Goal: Obtain resource: Download file/media

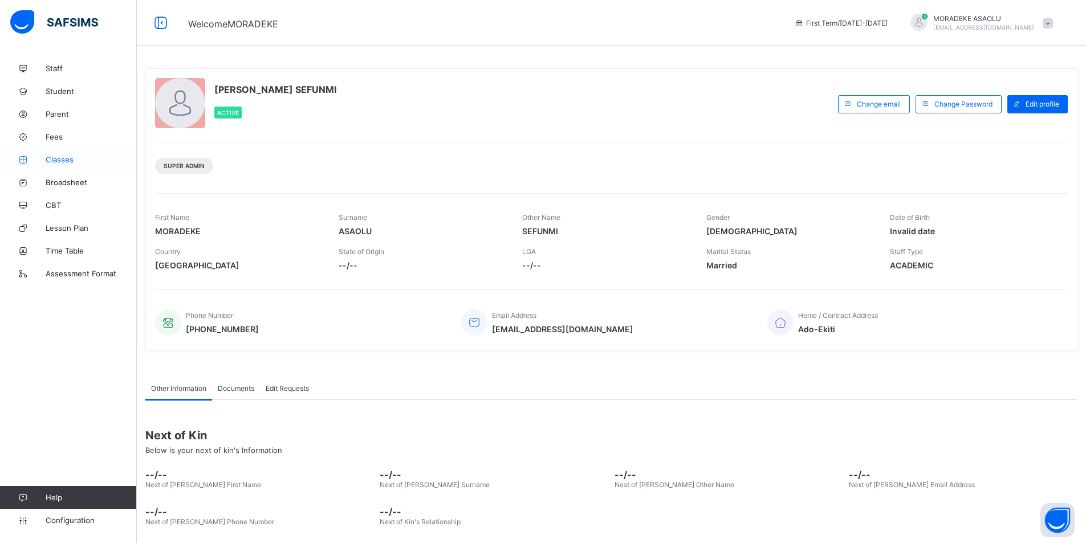
click at [60, 166] on link "Classes" at bounding box center [68, 159] width 137 height 23
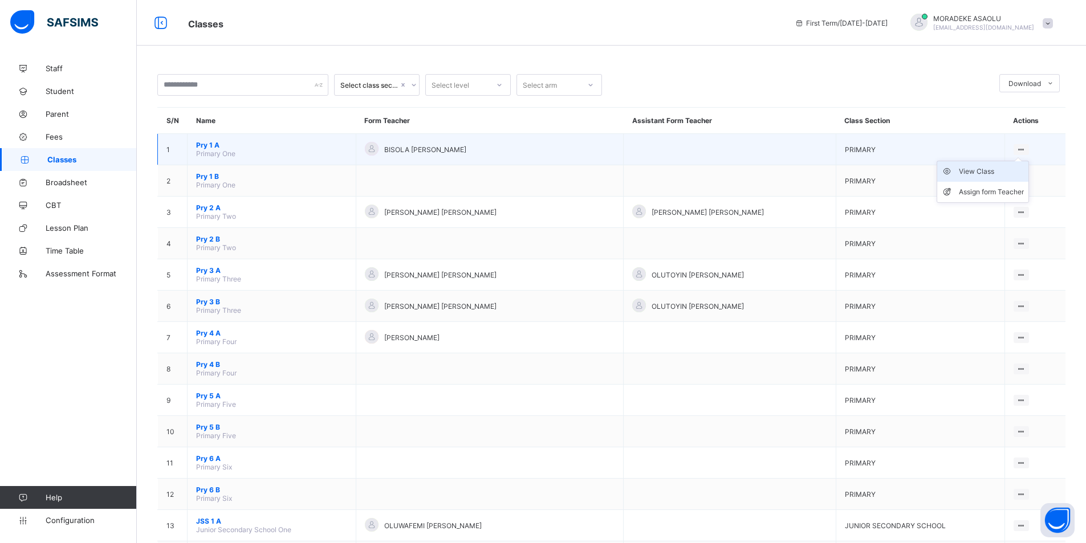
click at [1011, 169] on div "View Class" at bounding box center [991, 171] width 65 height 11
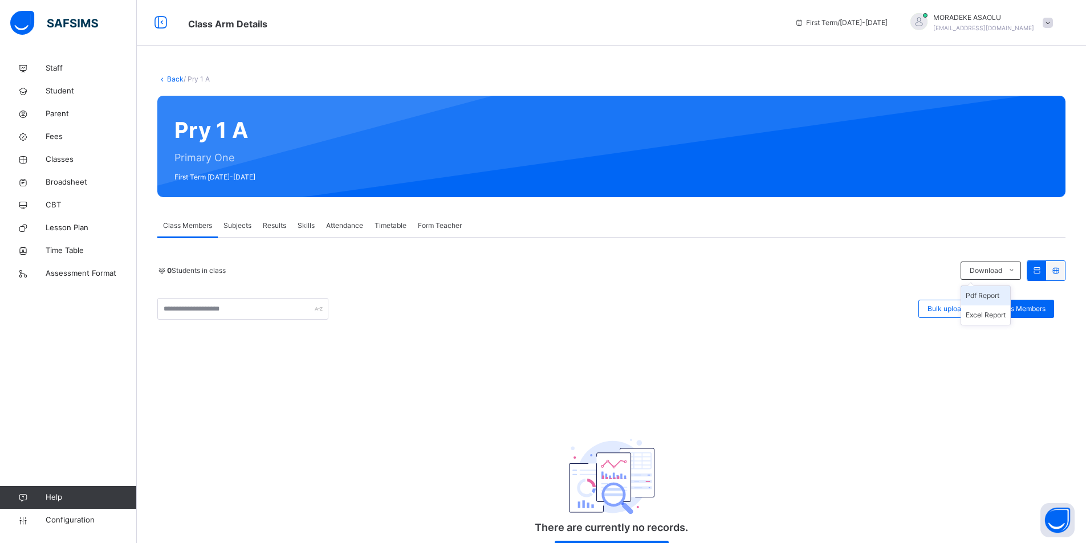
click at [990, 295] on li "Pdf Report" at bounding box center [985, 295] width 49 height 19
click at [265, 231] on div "Results" at bounding box center [274, 225] width 35 height 23
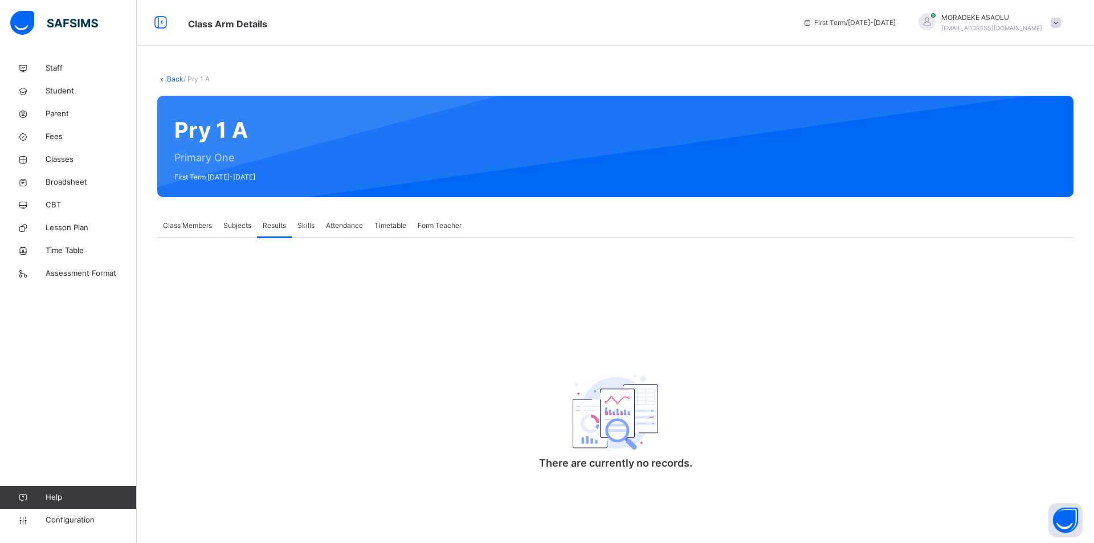
click at [274, 222] on span "Results" at bounding box center [274, 226] width 23 height 10
click at [234, 230] on span "Subjects" at bounding box center [237, 226] width 28 height 10
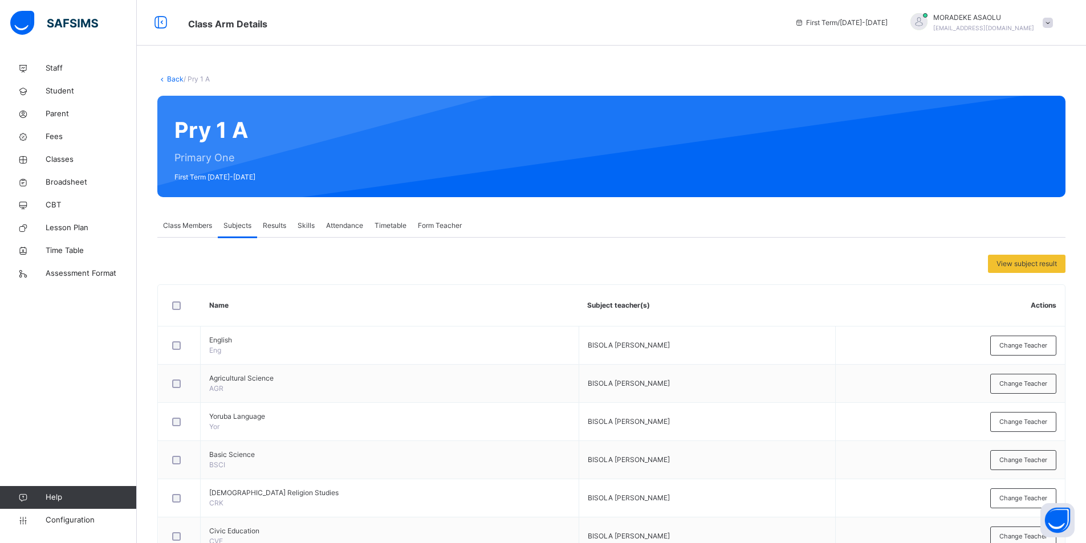
scroll to position [347, 0]
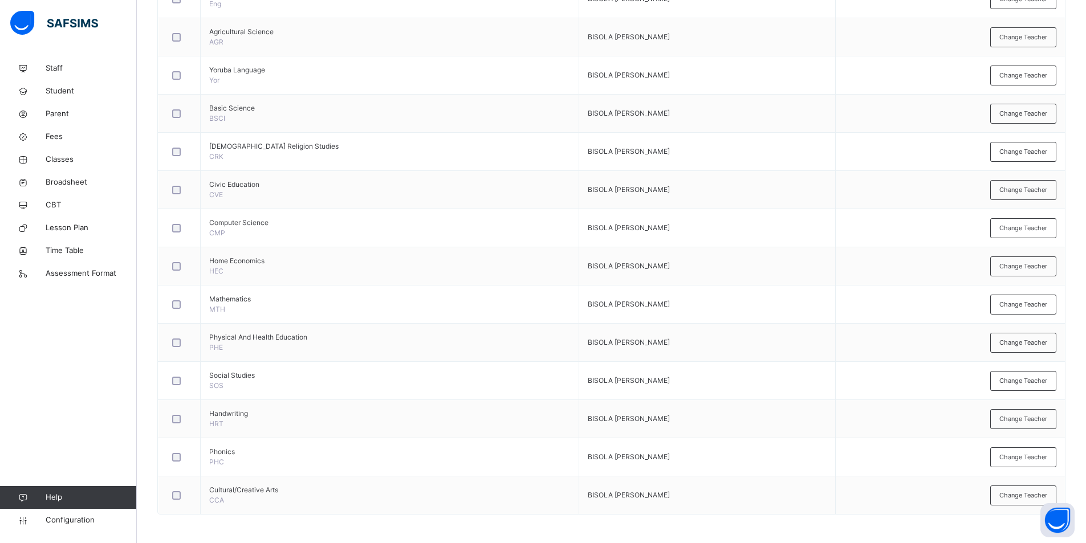
click at [1079, 147] on div "Back / Pry 1 A Pry 1 A Primary One First Term 2025-2026 Class Members Subjects …" at bounding box center [611, 126] width 949 height 833
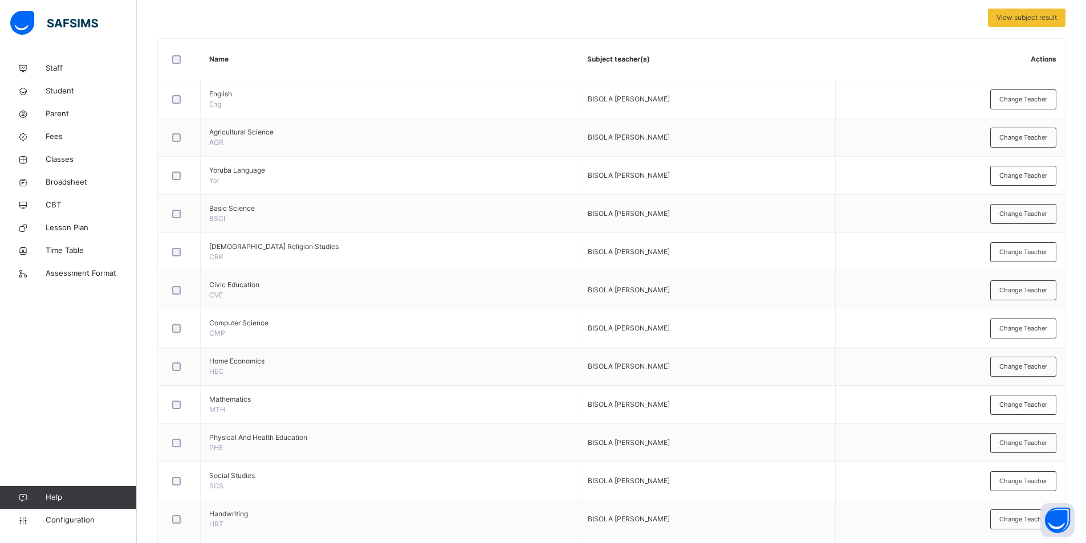
scroll to position [0, 0]
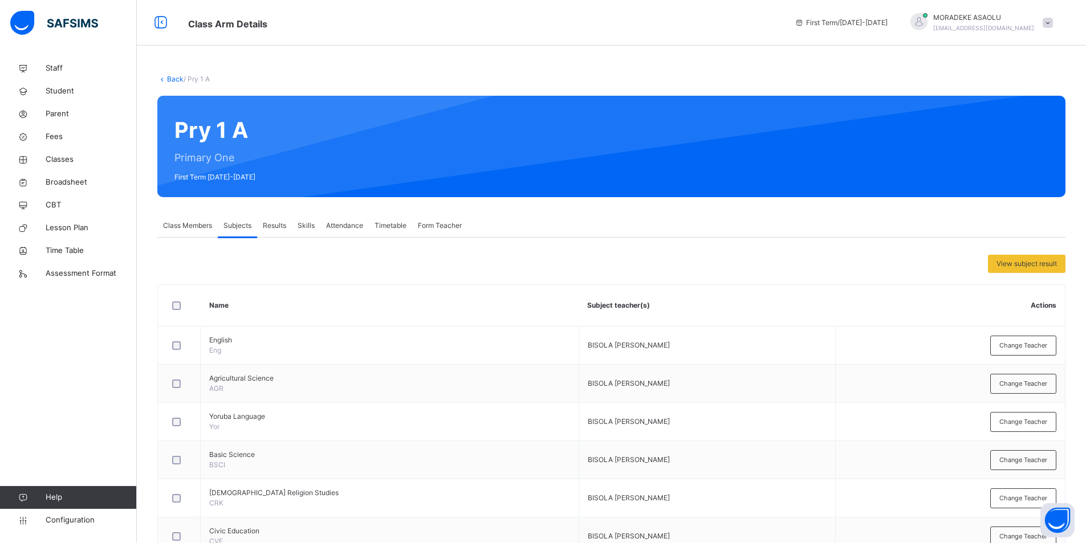
click at [1042, 254] on div "View subject result Name Subject teacher(s) Actions English Eng BISOLA AJILEYE …" at bounding box center [611, 550] width 908 height 624
click at [1033, 262] on span "View subject result" at bounding box center [1026, 264] width 60 height 10
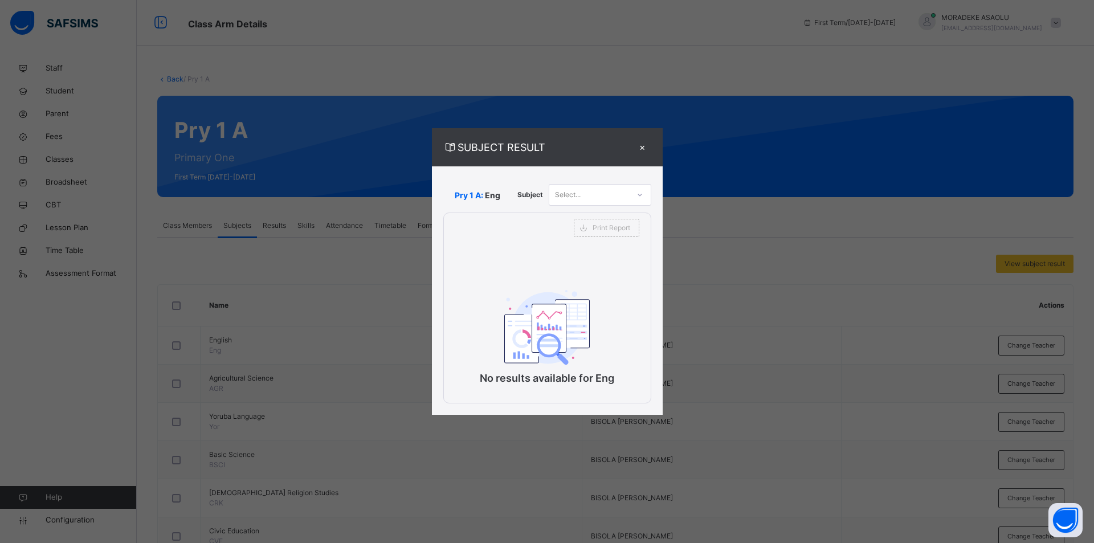
click at [643, 145] on div "×" at bounding box center [642, 147] width 17 height 15
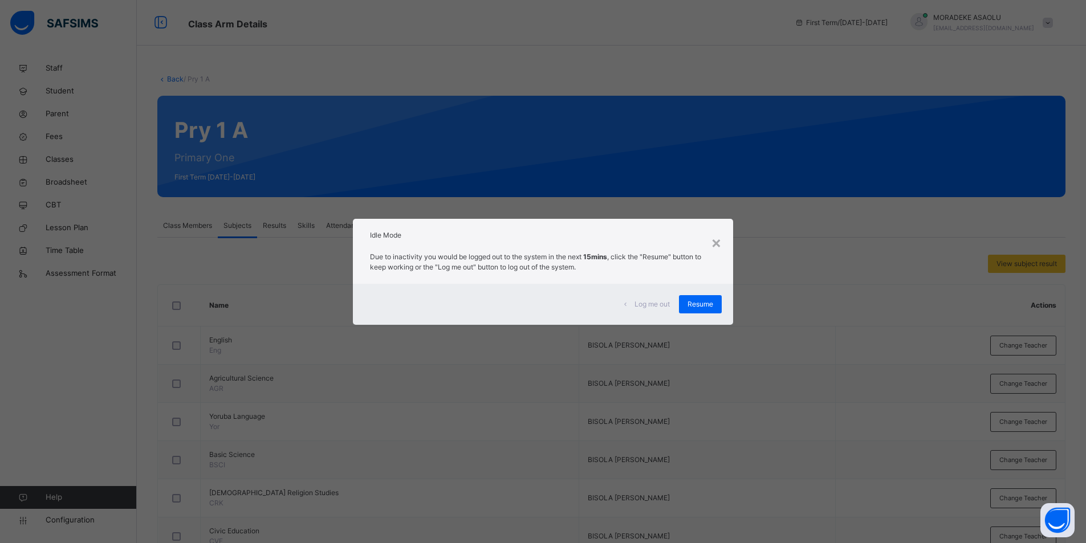
click at [662, 313] on div "Log me out" at bounding box center [647, 304] width 63 height 18
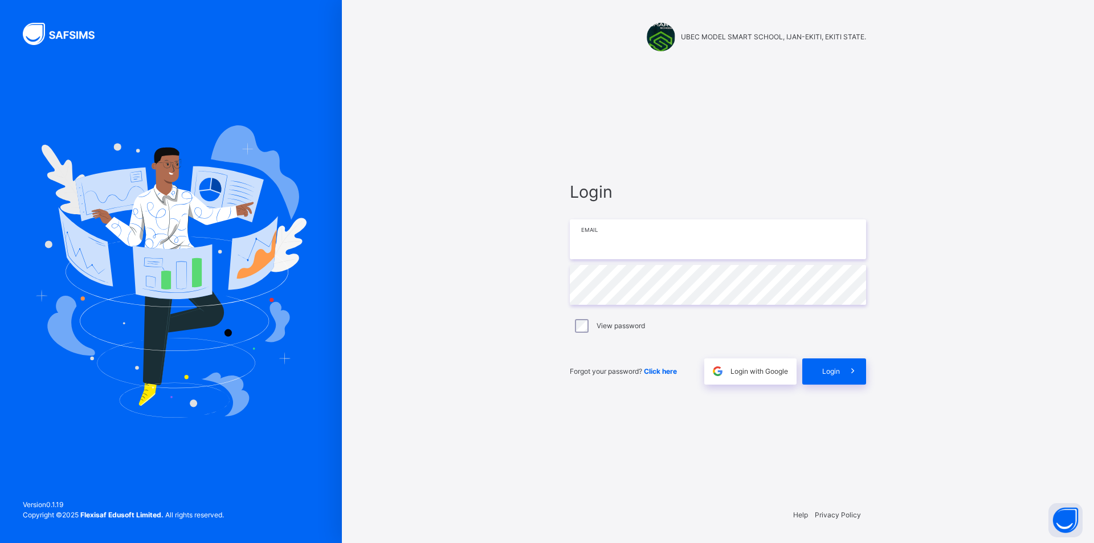
type input "**********"
click at [828, 369] on span "Login" at bounding box center [832, 372] width 18 height 10
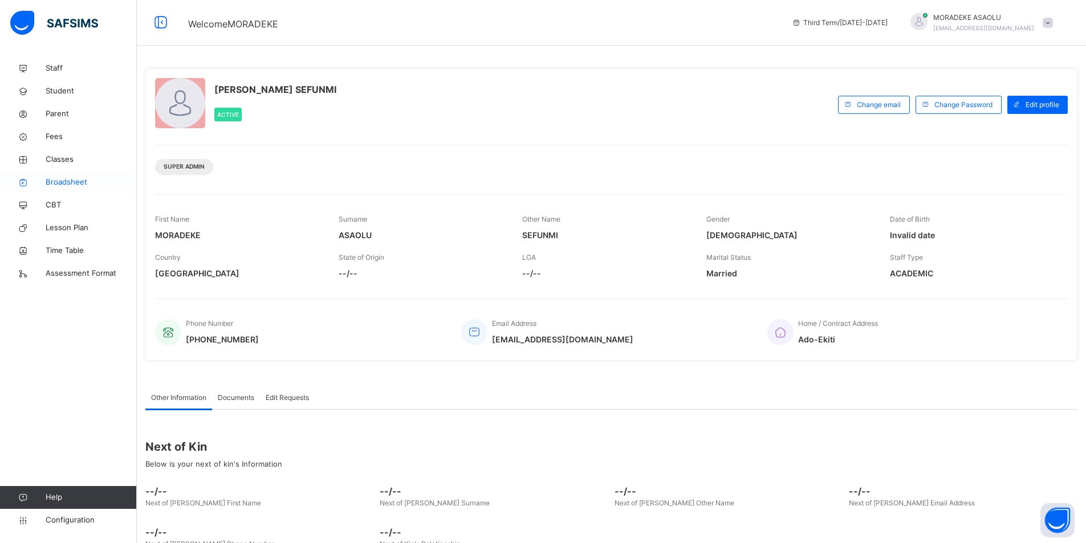
click at [74, 184] on span "Broadsheet" at bounding box center [91, 182] width 91 height 11
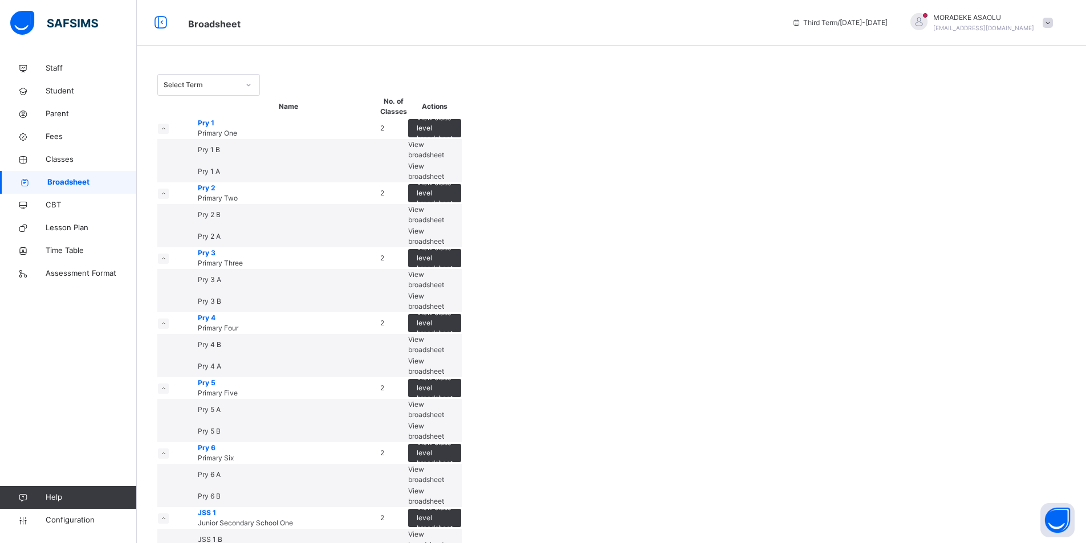
click at [461, 182] on div "View broadsheet" at bounding box center [434, 171] width 53 height 21
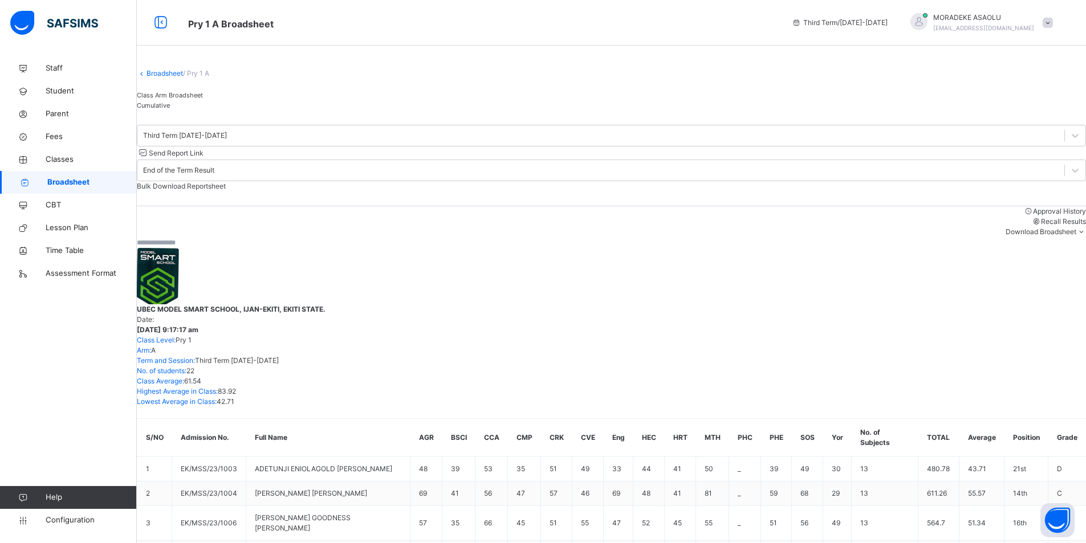
click at [265, 111] on div "Cumulative" at bounding box center [611, 105] width 949 height 10
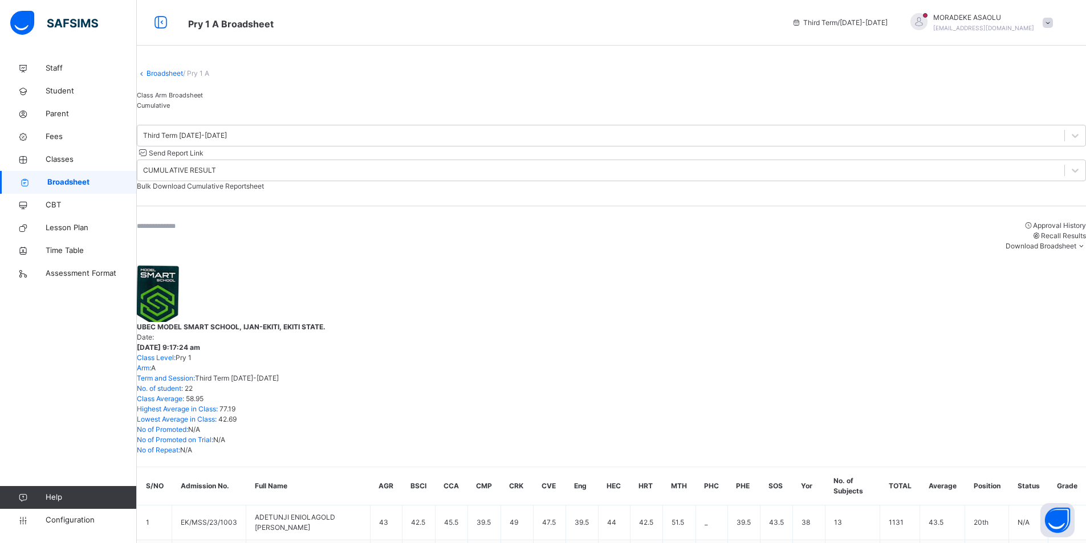
click at [1024, 181] on div "Bulk Download Cumulative Reportsheet" at bounding box center [611, 186] width 949 height 10
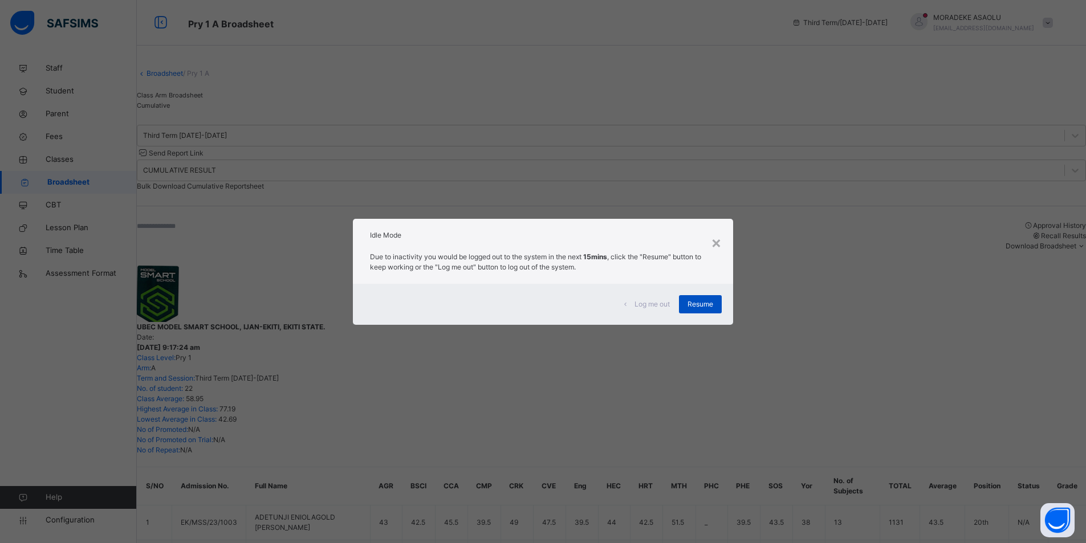
click at [688, 304] on div "Resume" at bounding box center [700, 304] width 43 height 18
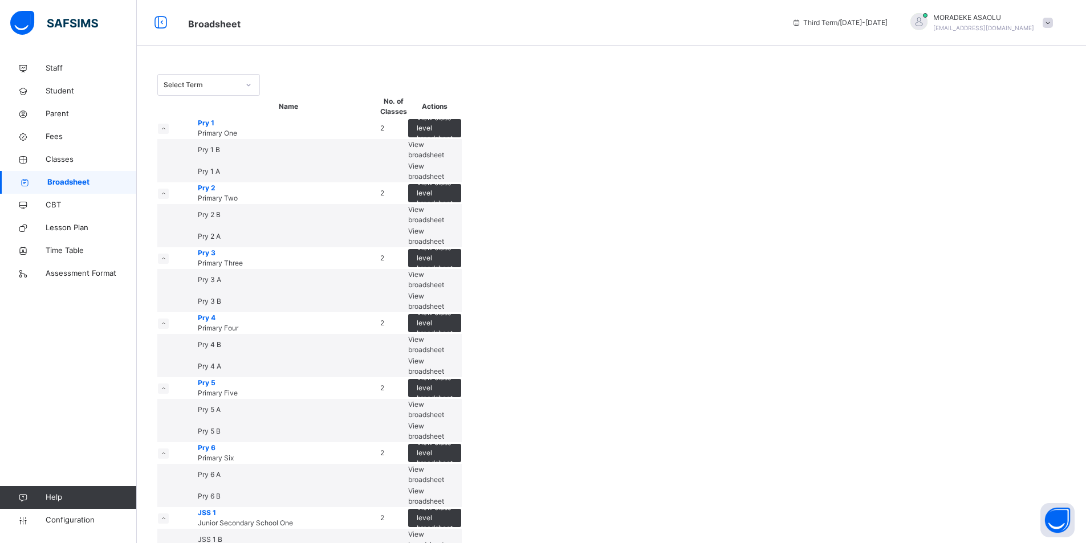
click at [444, 246] on span "View broadsheet" at bounding box center [426, 236] width 36 height 19
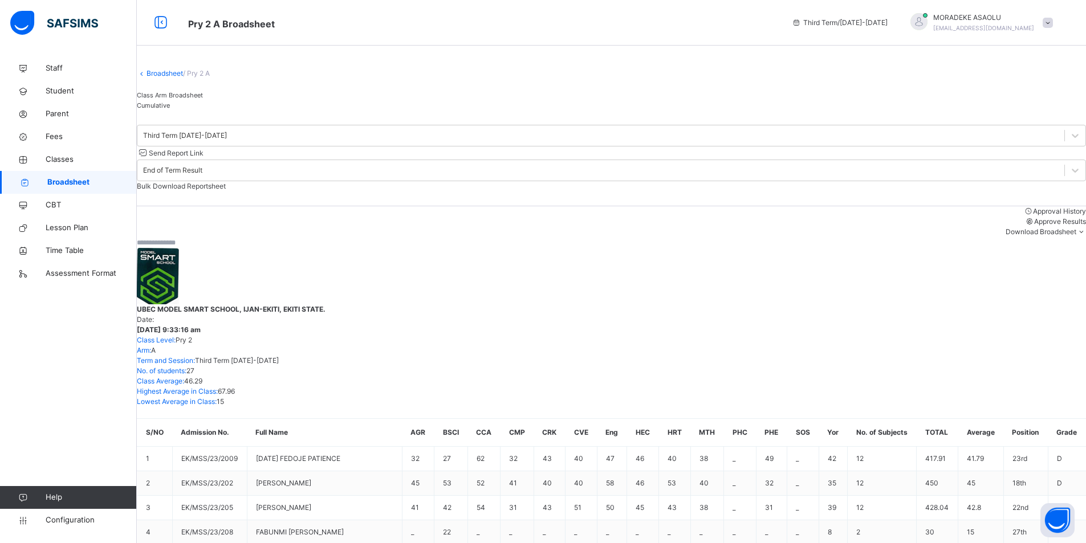
click at [170, 109] on span "Cumulative" at bounding box center [153, 105] width 33 height 8
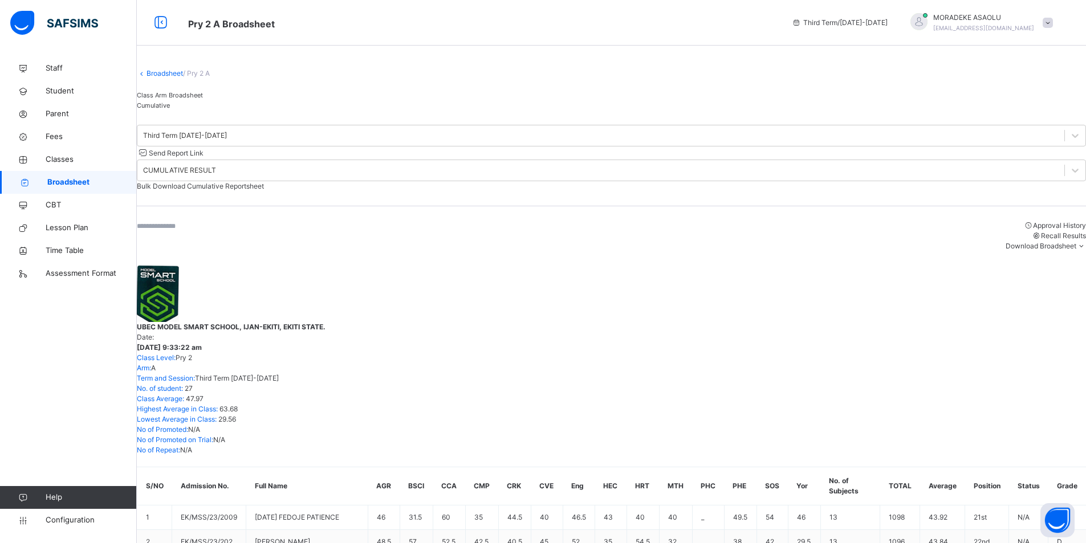
click at [983, 181] on div "Bulk Download Cumulative Reportsheet" at bounding box center [611, 186] width 949 height 10
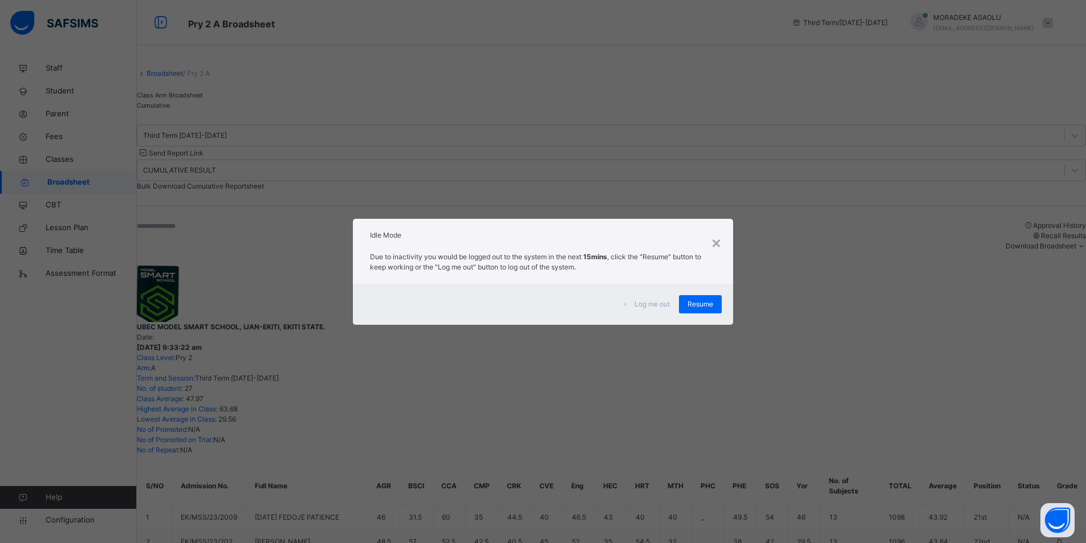
drag, startPoint x: 710, startPoint y: 300, endPoint x: 707, endPoint y: 291, distance: 9.7
click at [710, 299] on span "Resume" at bounding box center [700, 304] width 26 height 10
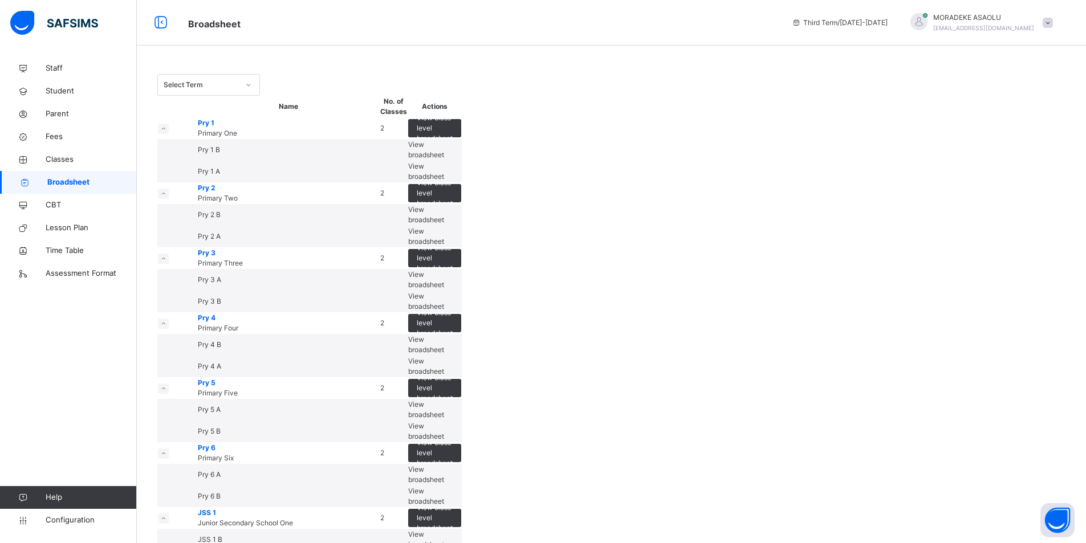
click at [444, 289] on span "View broadsheet" at bounding box center [426, 279] width 36 height 19
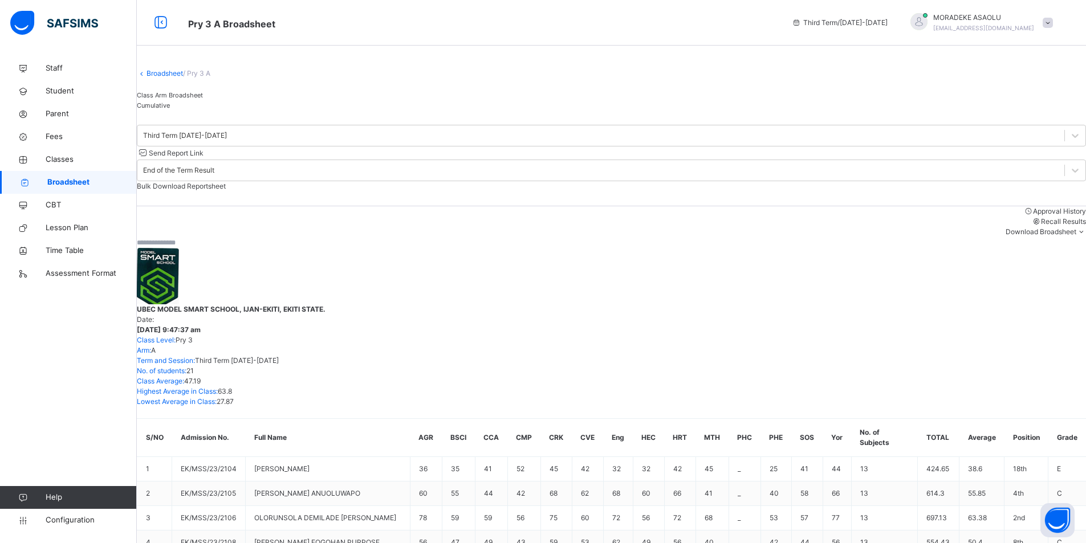
click at [170, 109] on span "Cumulative" at bounding box center [153, 105] width 33 height 8
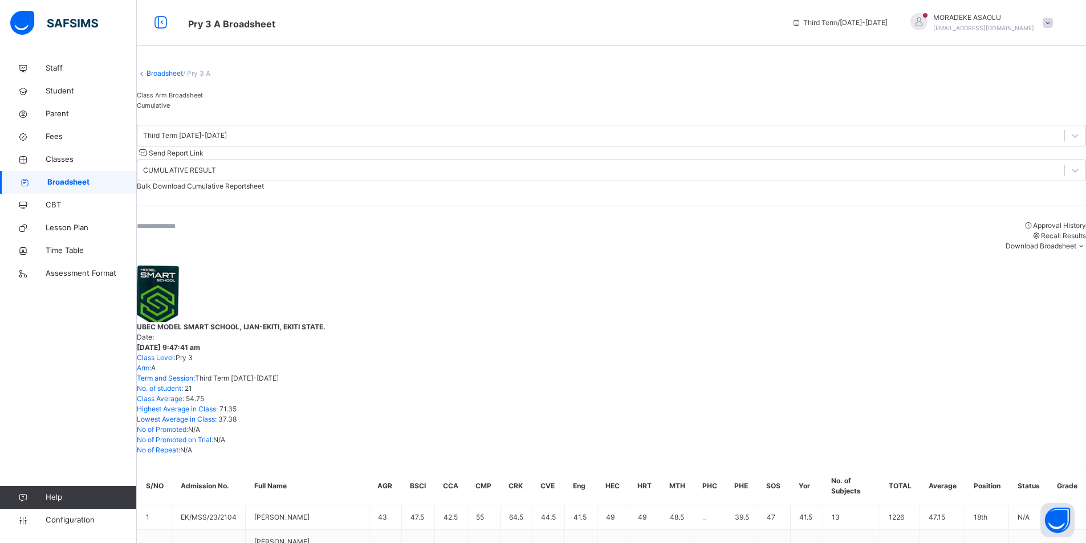
click at [956, 181] on div "Bulk Download Cumulative Reportsheet" at bounding box center [611, 186] width 949 height 10
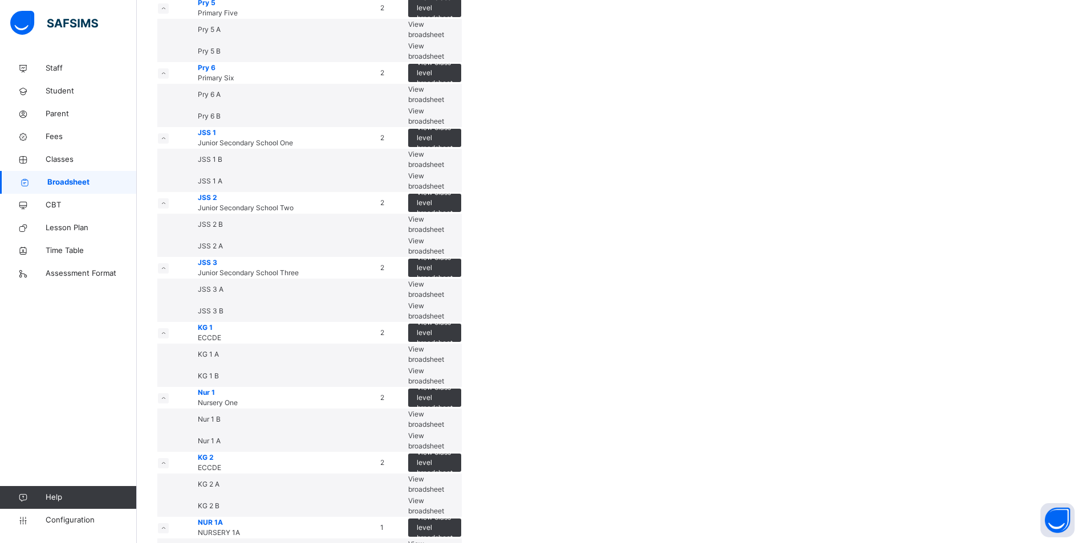
scroll to position [403, 0]
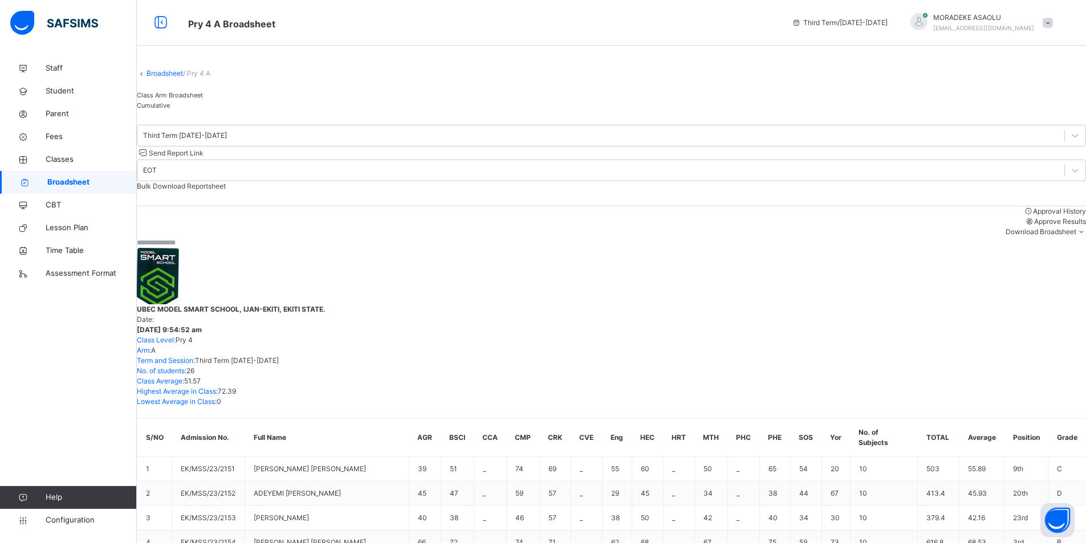
click at [270, 111] on div "Cumulative" at bounding box center [611, 105] width 949 height 10
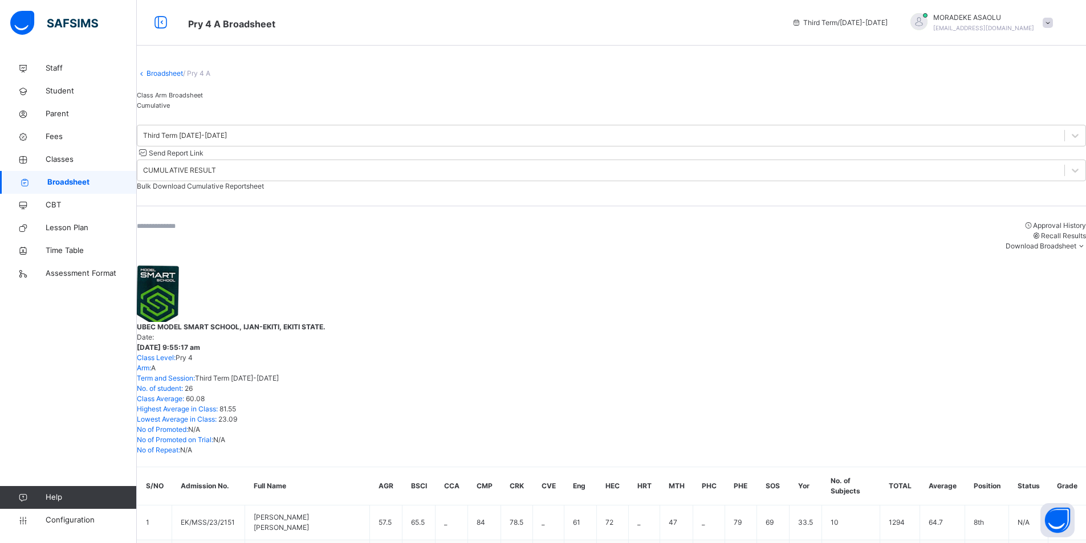
click at [955, 181] on div "Bulk Download Cumulative Reportsheet" at bounding box center [611, 186] width 949 height 10
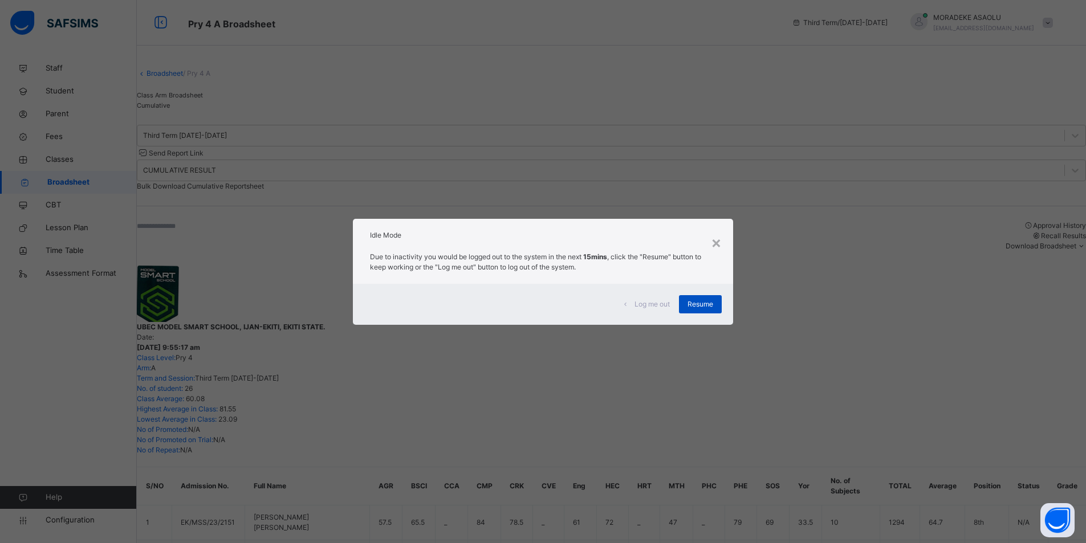
click at [703, 304] on span "Resume" at bounding box center [700, 304] width 26 height 10
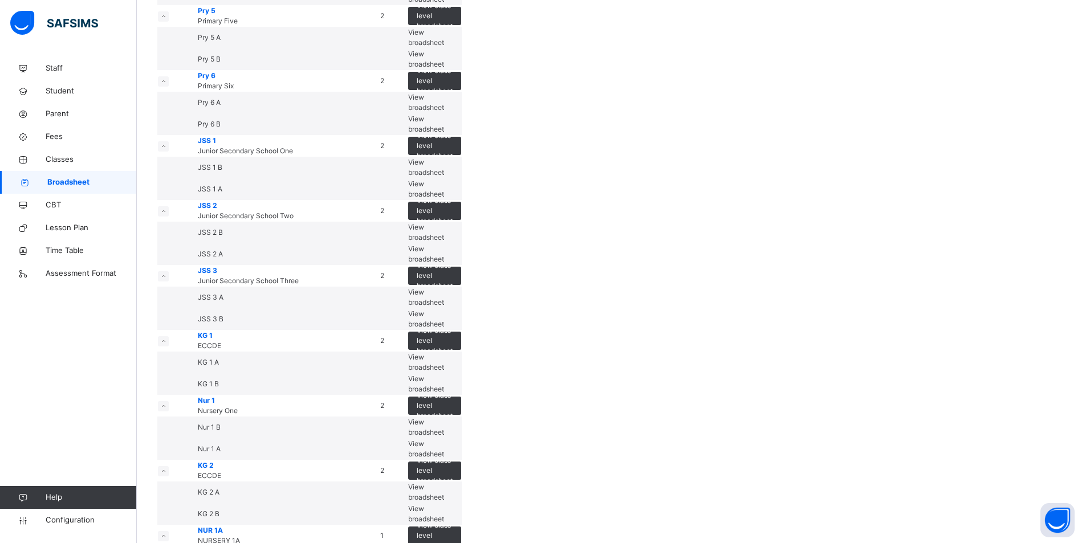
scroll to position [380, 0]
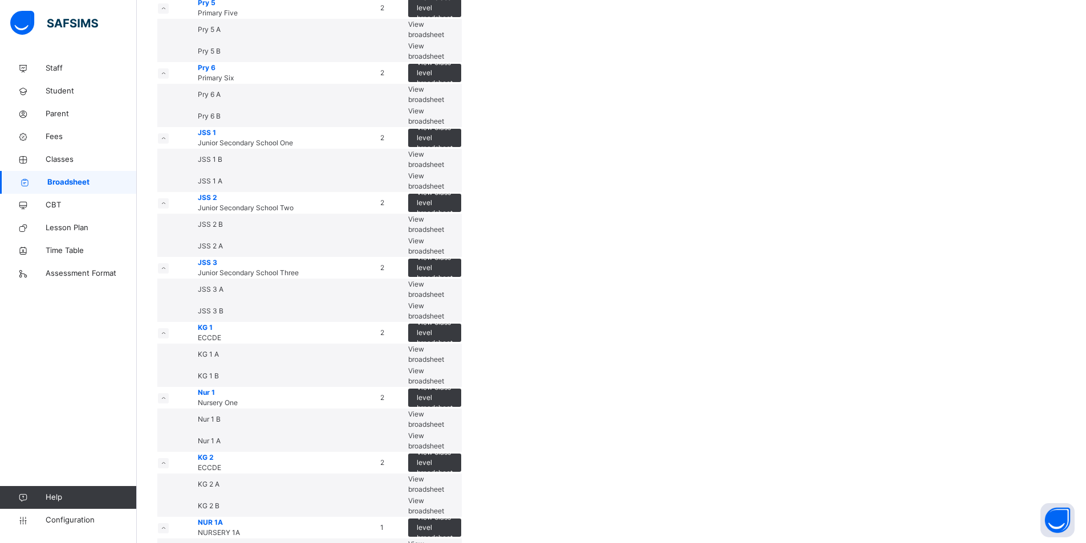
click at [444, 190] on span "View broadsheet" at bounding box center [426, 181] width 36 height 19
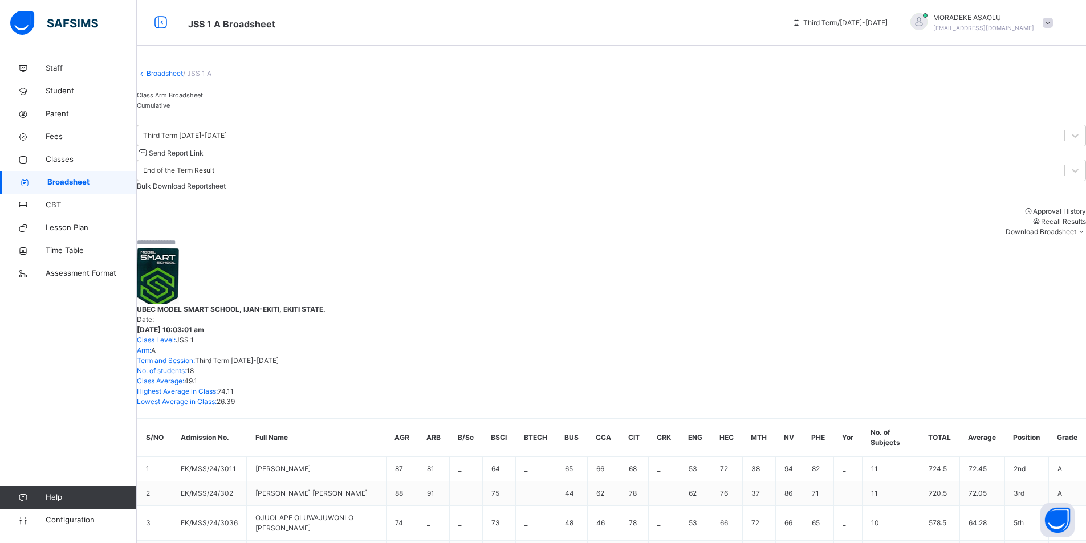
click at [249, 111] on div "Cumulative" at bounding box center [611, 105] width 949 height 10
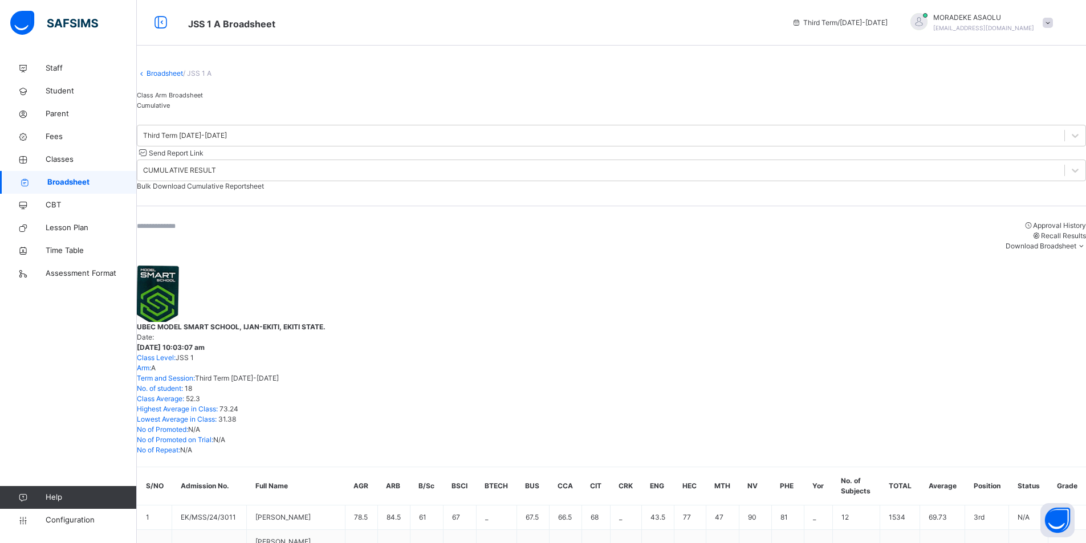
click at [264, 182] on span "Bulk Download Cumulative Reportsheet" at bounding box center [200, 186] width 127 height 9
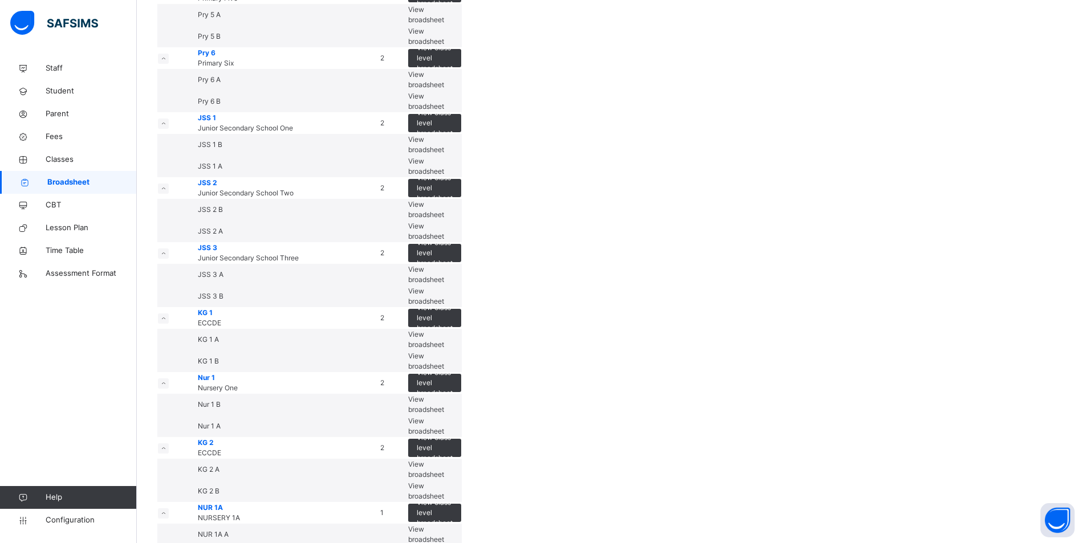
scroll to position [418, 0]
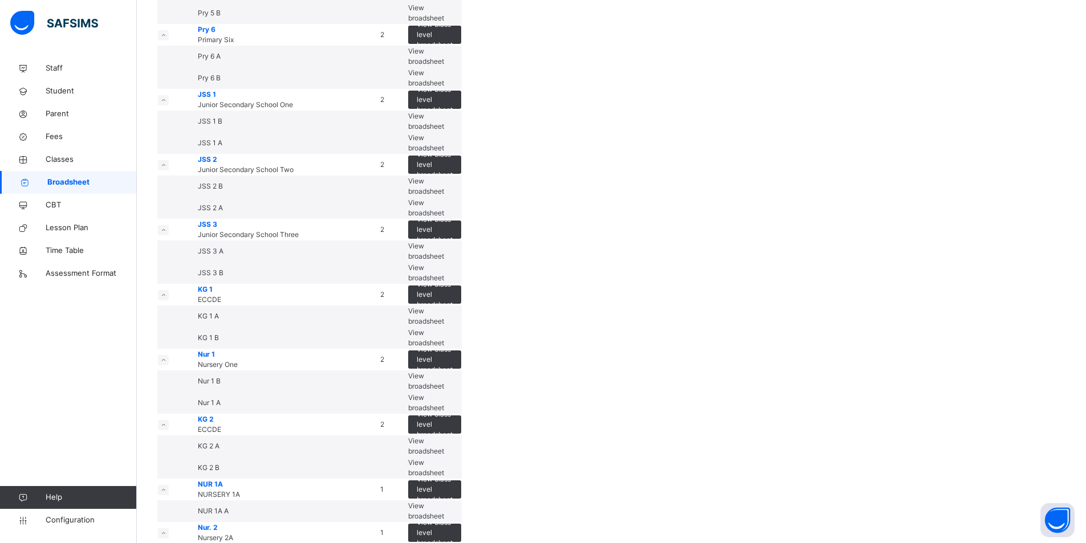
click at [444, 131] on span "View broadsheet" at bounding box center [426, 121] width 36 height 19
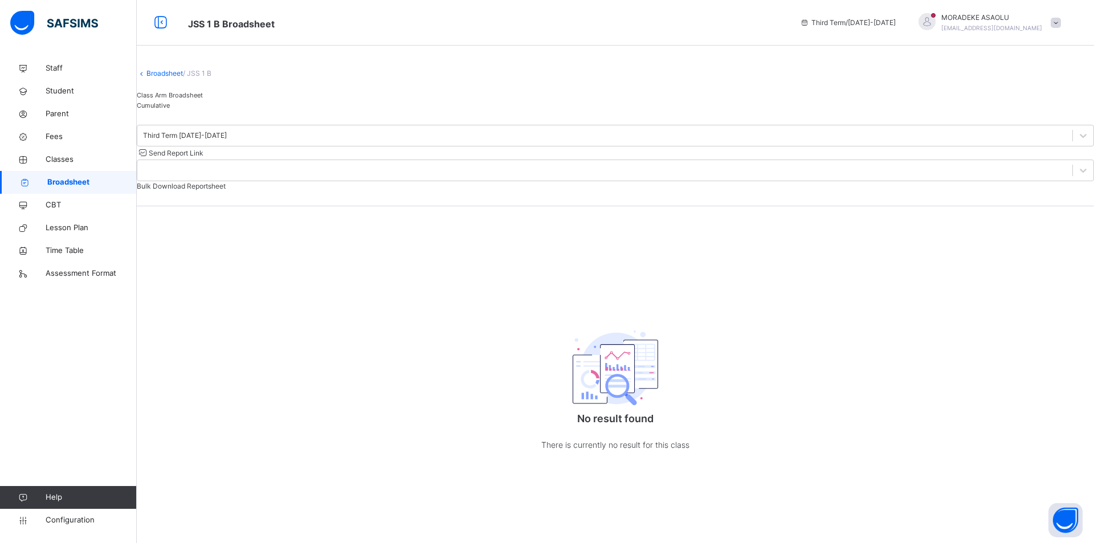
click at [213, 240] on div "Broadsheet / JSS 1 B Class Arm Broadsheet Cumulative Third Term 2024-2025 Send …" at bounding box center [616, 266] width 958 height 418
click at [485, 275] on div "Broadsheet / JSS 1 B Class Arm Broadsheet Cumulative Third Term 2024-2025 Send …" at bounding box center [616, 266] width 958 height 418
click at [250, 111] on div "Cumulative" at bounding box center [616, 105] width 958 height 10
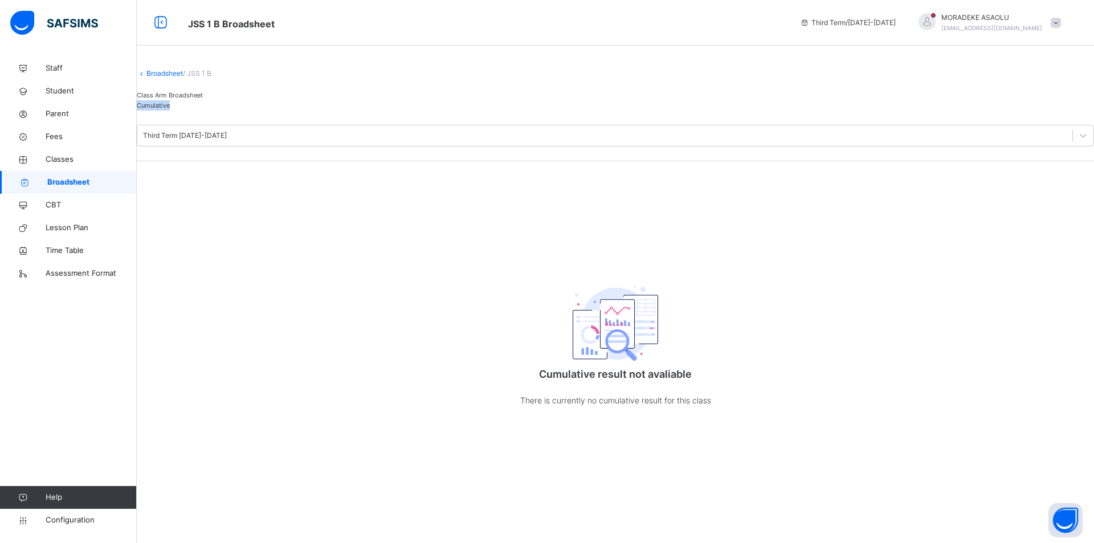
click at [250, 111] on div "Cumulative" at bounding box center [616, 105] width 958 height 10
click at [386, 336] on div "Broadsheet / JSS 1 B Class Arm Broadsheet Cumulative Third Term 2024-2025 Cumul…" at bounding box center [616, 243] width 958 height 373
click at [170, 109] on span "Cumulative" at bounding box center [153, 105] width 33 height 8
drag, startPoint x: 165, startPoint y: 268, endPoint x: 171, endPoint y: 269, distance: 5.7
click at [171, 269] on div "Broadsheet / JSS 1 B Class Arm Broadsheet Cumulative Third Term 2024-2025 Cumul…" at bounding box center [616, 243] width 958 height 373
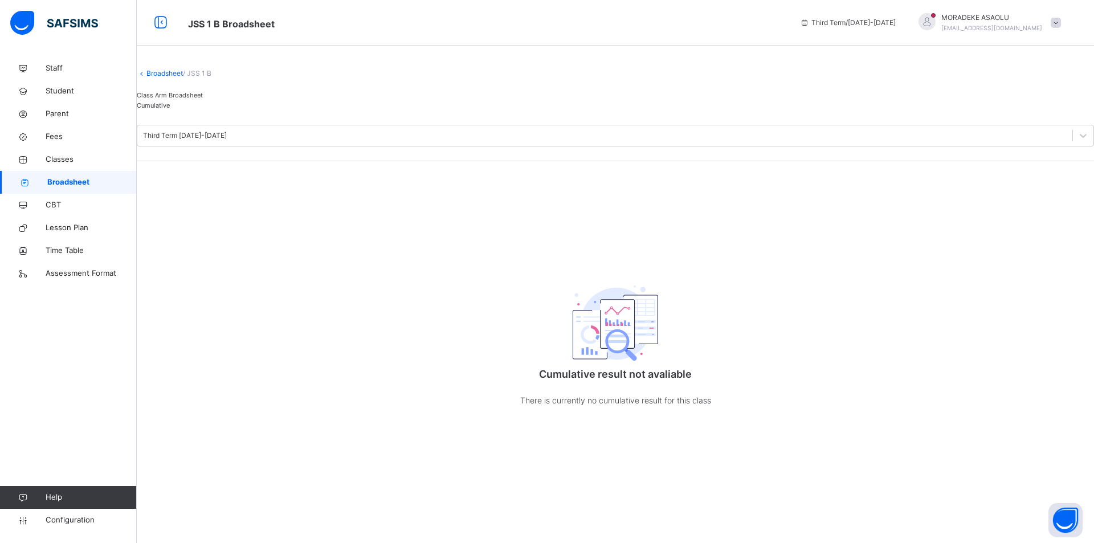
click at [170, 109] on span "Cumulative" at bounding box center [153, 105] width 33 height 8
click at [650, 231] on div "Broadsheet / JSS 1 B Class Arm Broadsheet Cumulative Third Term 2024-2025 Cumul…" at bounding box center [616, 243] width 958 height 373
click at [221, 100] on div "Class Arm Broadsheet" at bounding box center [616, 95] width 958 height 10
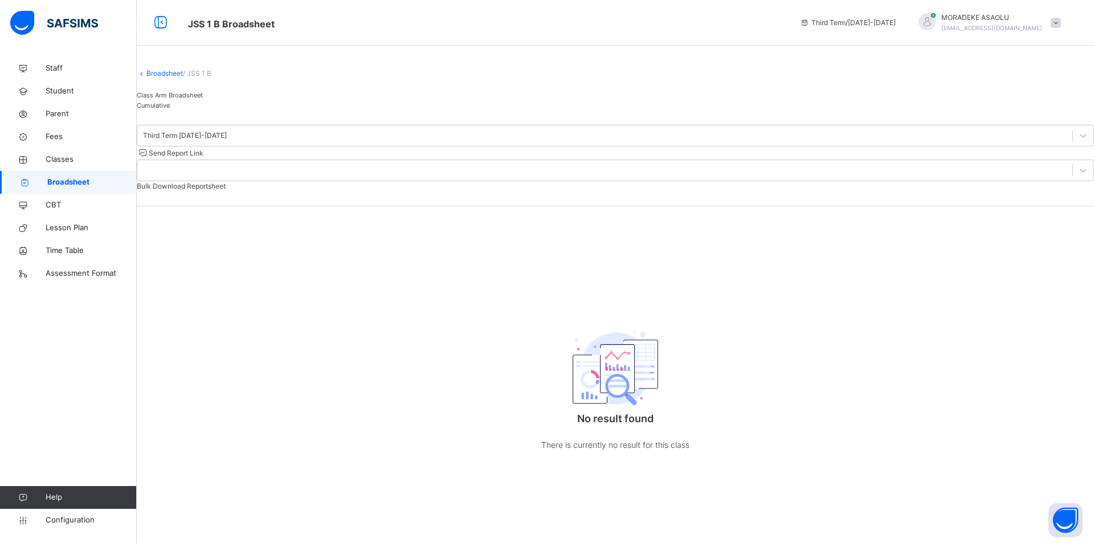
click at [170, 109] on span "Cumulative" at bounding box center [153, 105] width 33 height 8
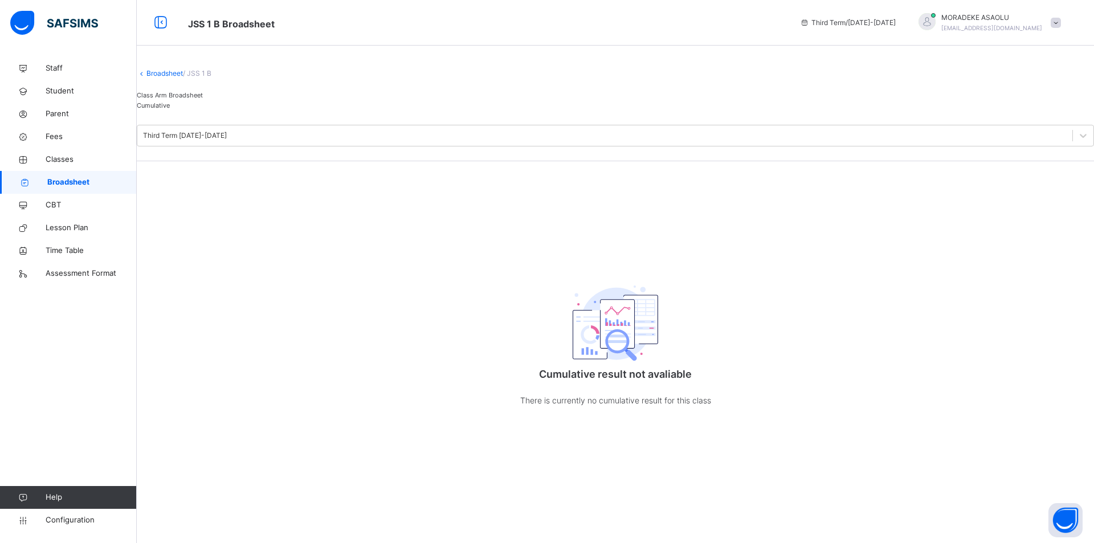
click at [170, 109] on span "Cumulative" at bounding box center [153, 105] width 33 height 8
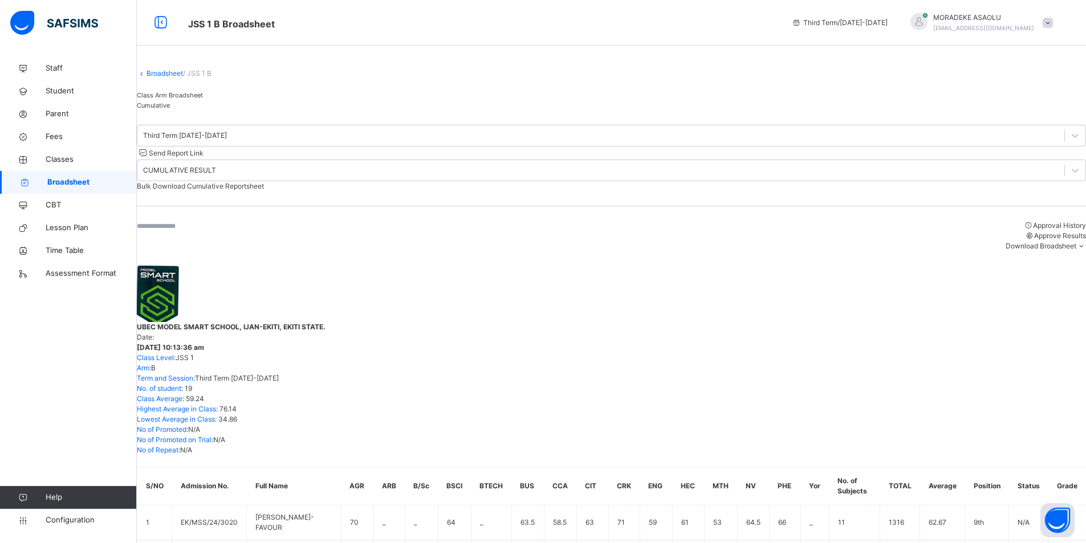
click at [264, 182] on span "Bulk Download Cumulative Reportsheet" at bounding box center [200, 186] width 127 height 9
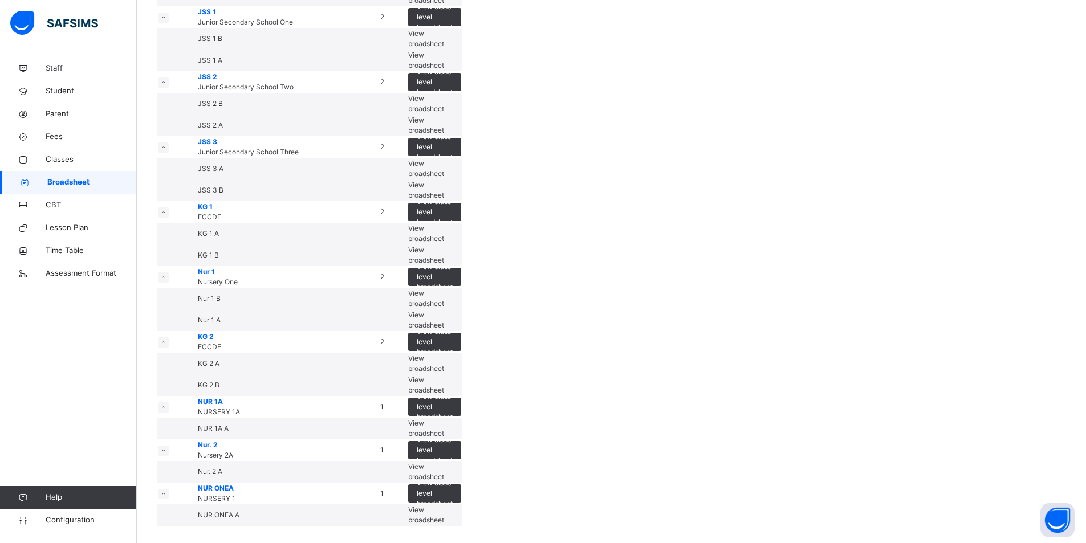
scroll to position [623, 0]
click at [444, 135] on span "View broadsheet" at bounding box center [426, 125] width 36 height 19
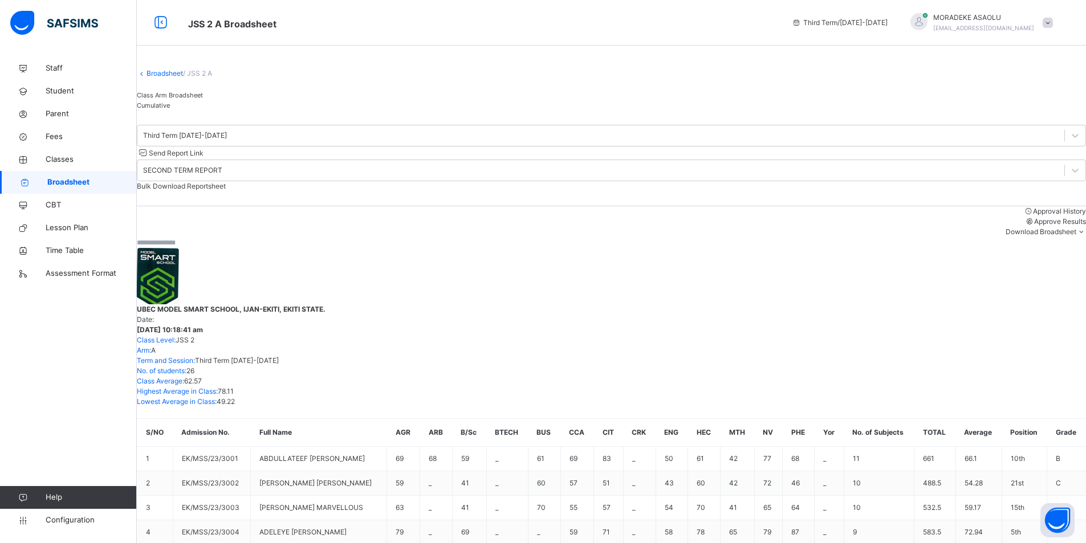
click at [235, 111] on div "Cumulative" at bounding box center [611, 105] width 949 height 10
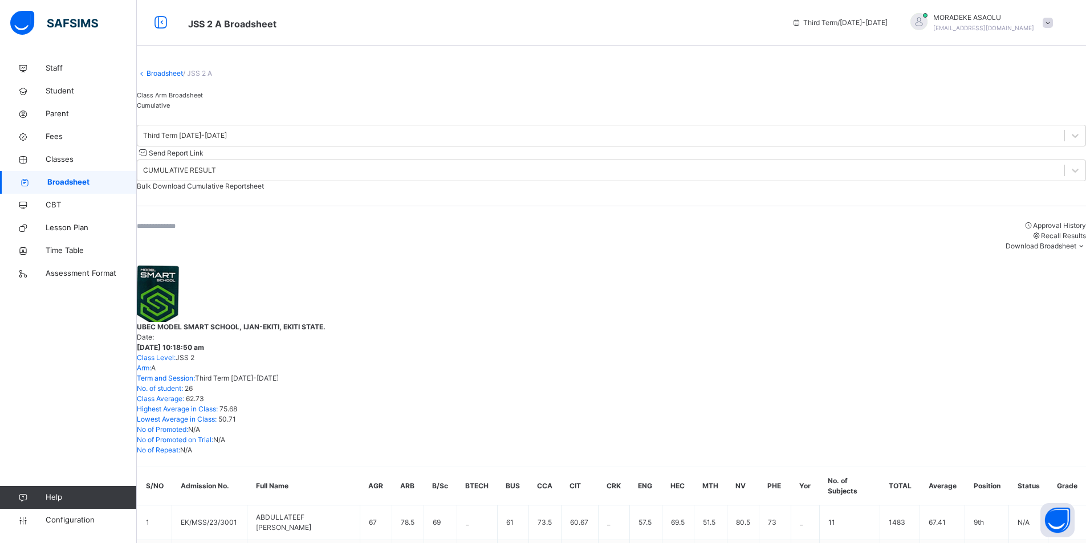
click at [264, 182] on span "Bulk Download Cumulative Reportsheet" at bounding box center [200, 186] width 127 height 9
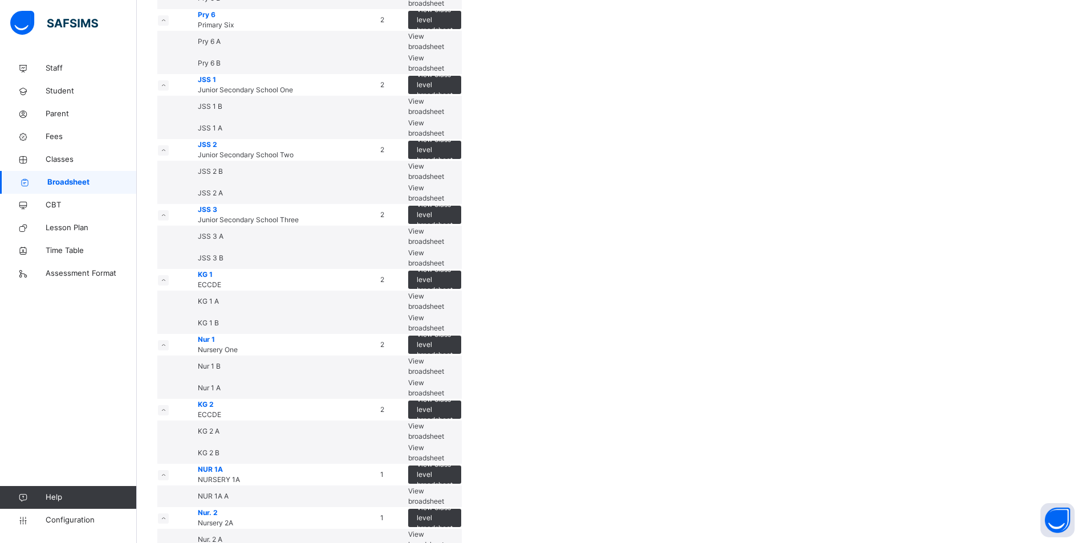
scroll to position [479, 0]
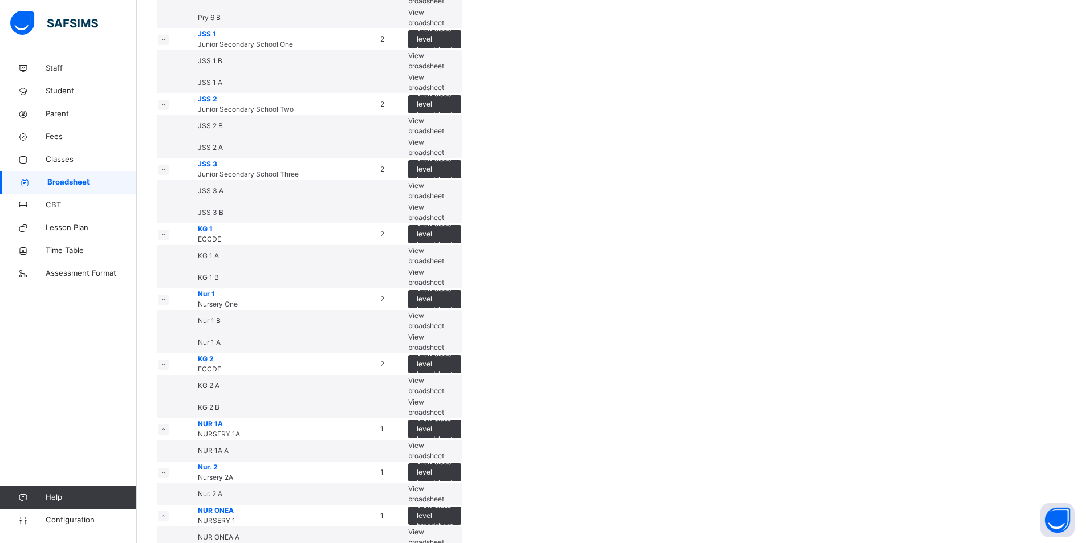
click at [461, 136] on div "View broadsheet" at bounding box center [434, 126] width 53 height 21
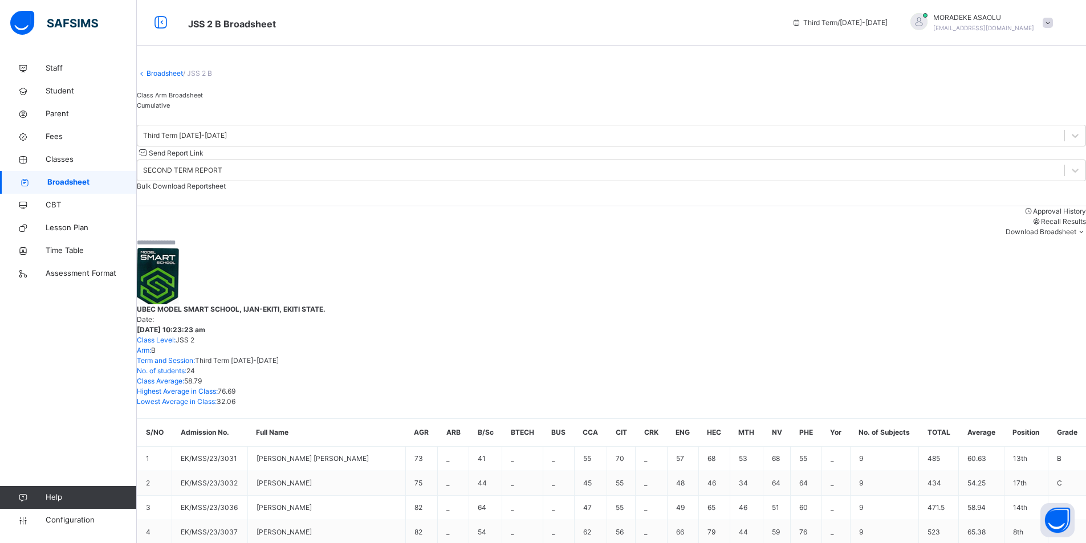
click at [170, 109] on span "Cumulative" at bounding box center [153, 105] width 33 height 8
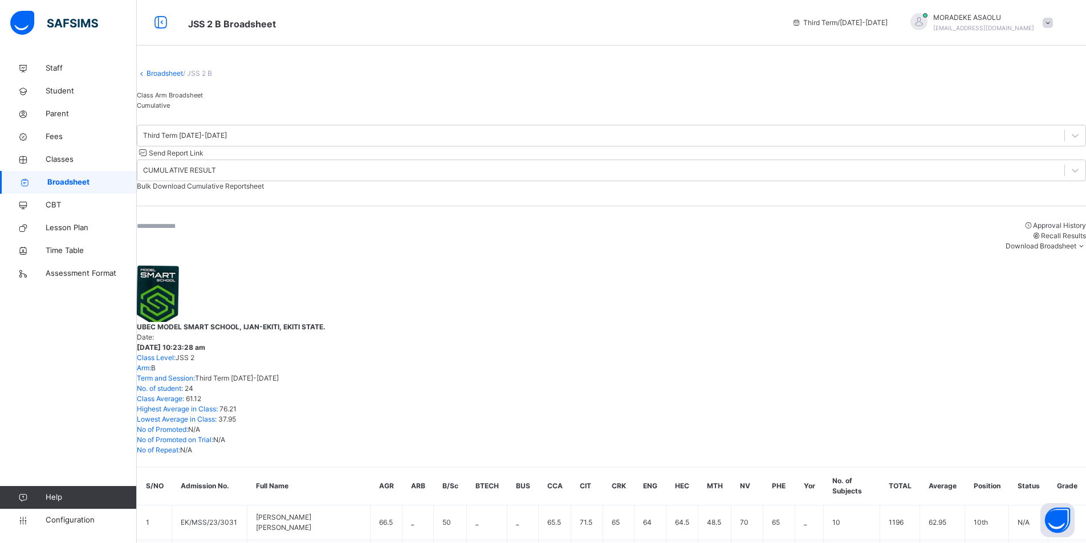
click at [938, 181] on div "Bulk Download Cumulative Reportsheet" at bounding box center [611, 186] width 949 height 10
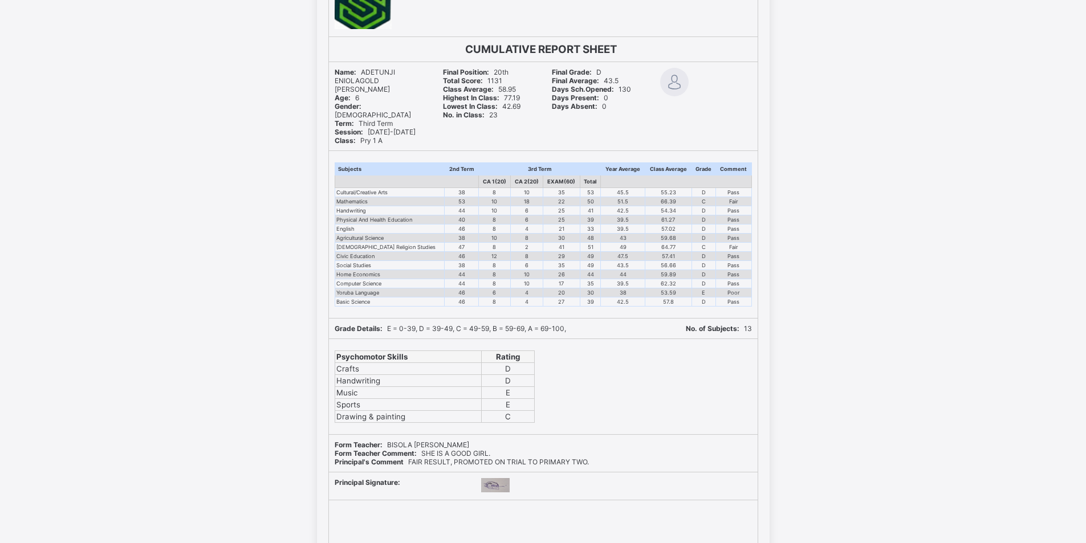
scroll to position [2155, 0]
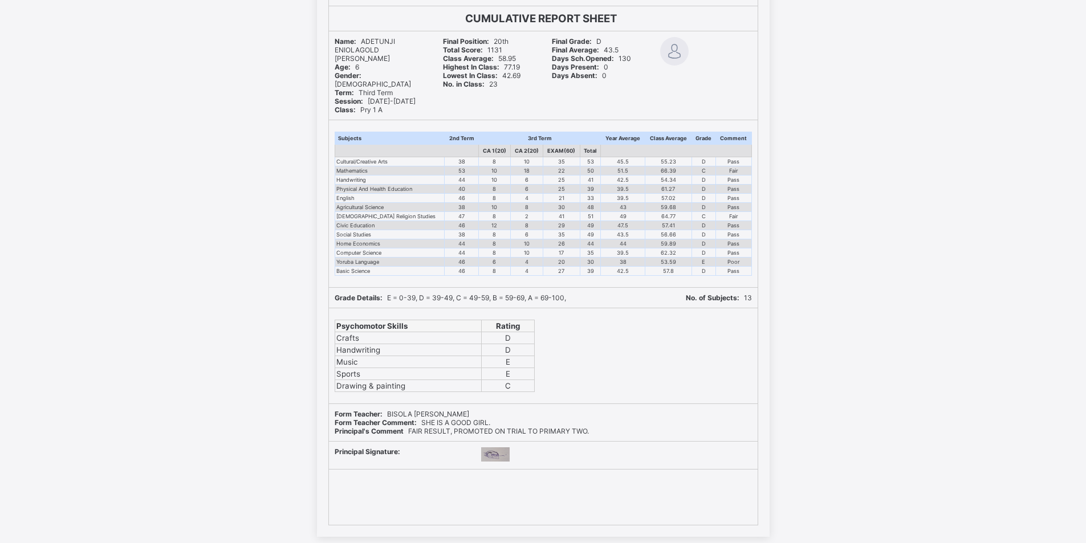
click at [841, 409] on div "UBEC MODEL SMART SCHOOL, IJAN-EKITI, EKITI STATE. Motto: Smart Education, Brigh…" at bounding box center [543, 220] width 1086 height 633
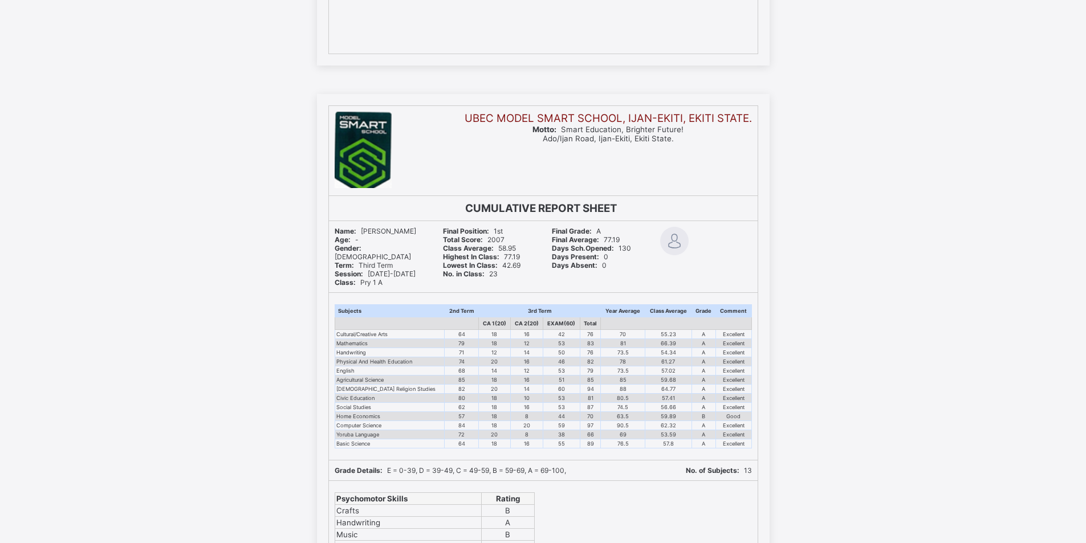
scroll to position [7308, 0]
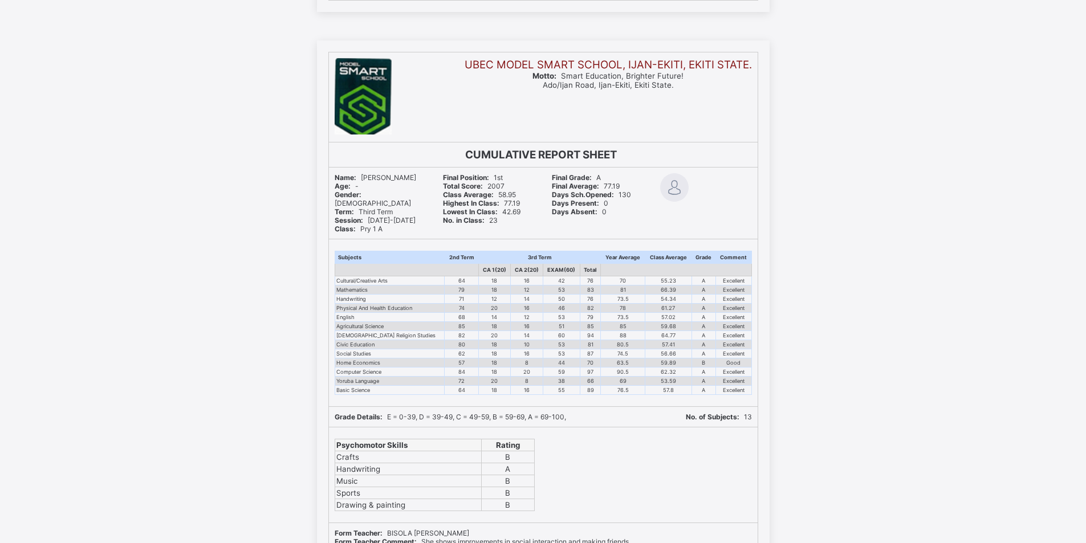
drag, startPoint x: 1092, startPoint y: 537, endPoint x: 864, endPoint y: 494, distance: 232.5
click at [864, 494] on div "UBEC MODEL SMART SCHOOL, IJAN-EKITI, EKITI STATE. Motto: Smart Education, Brigh…" at bounding box center [543, 356] width 1086 height 633
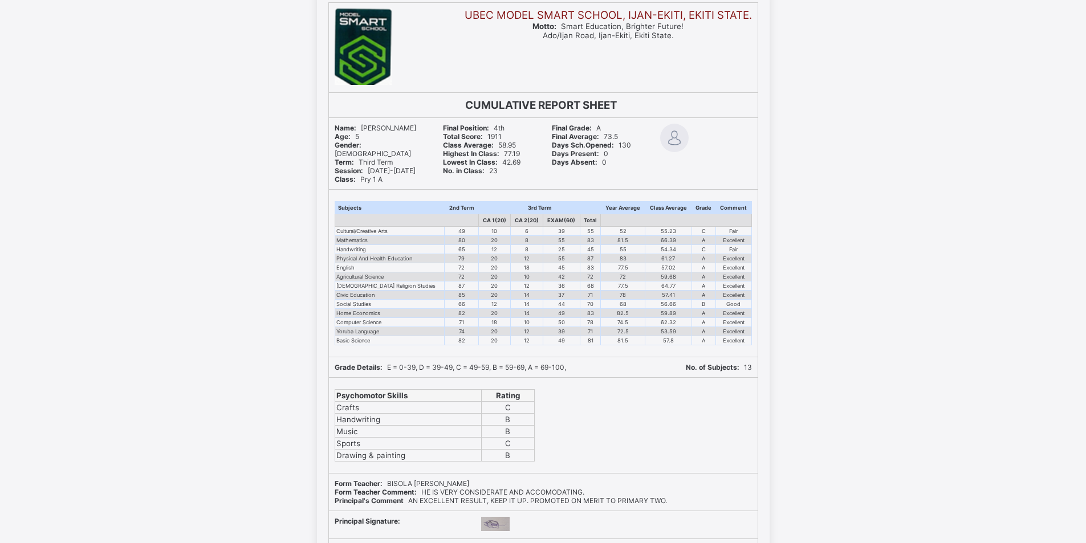
scroll to position [11371, 0]
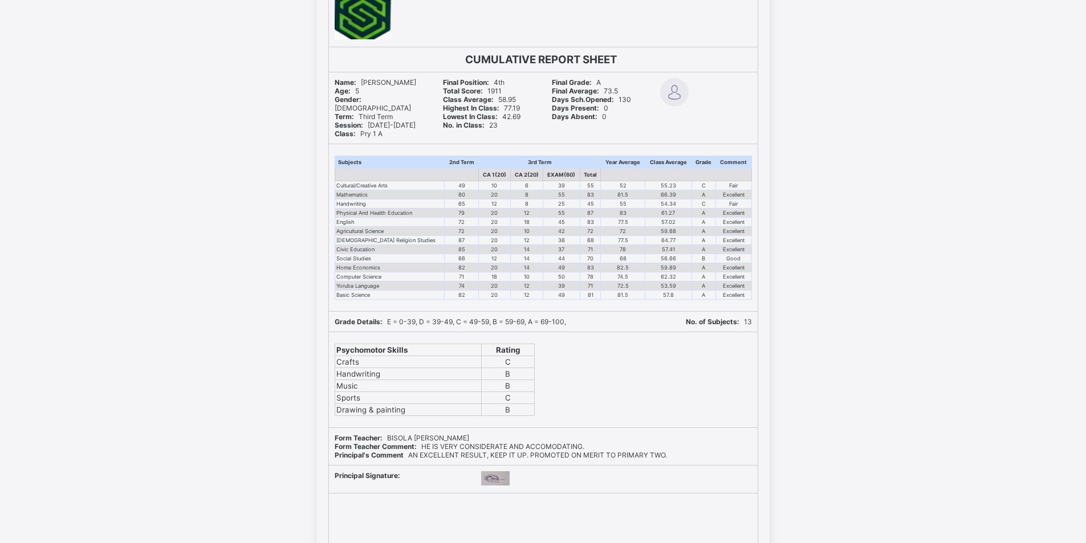
drag, startPoint x: 1091, startPoint y: 537, endPoint x: 834, endPoint y: 468, distance: 266.2
drag, startPoint x: 834, startPoint y: 468, endPoint x: 1074, endPoint y: 476, distance: 240.7
drag, startPoint x: 1074, startPoint y: 476, endPoint x: 806, endPoint y: 490, distance: 268.8
click at [806, 490] on div "UBEC MODEL SMART SCHOOL, IJAN-EKITI, EKITI STATE. Motto: Smart Education, Brigh…" at bounding box center [543, 261] width 1086 height 633
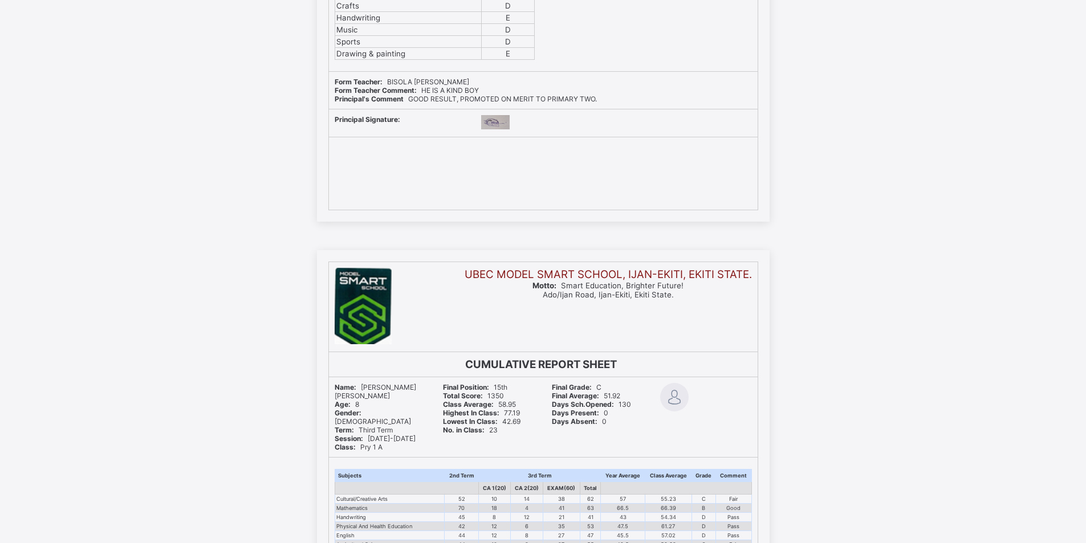
scroll to position [517, 0]
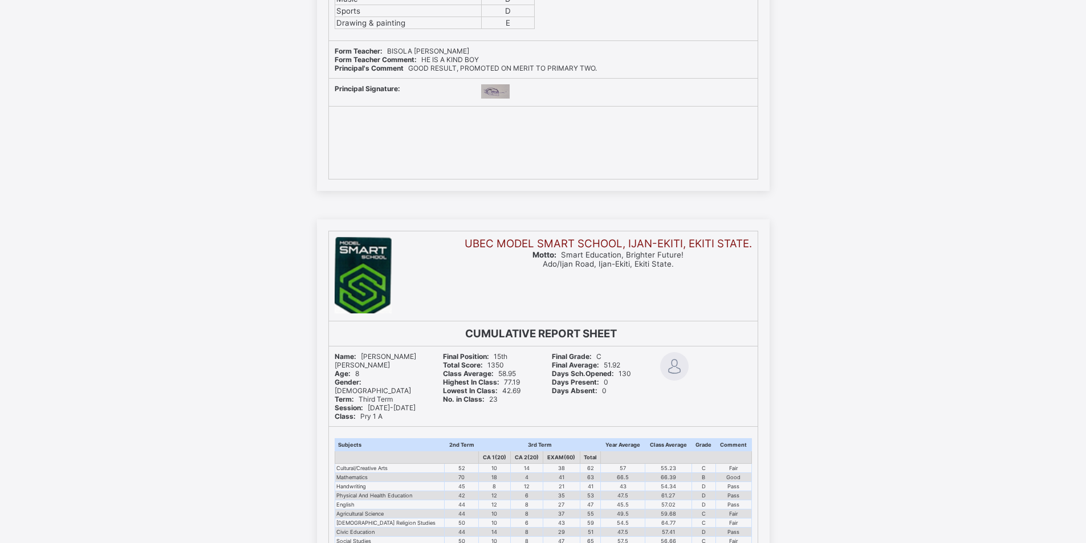
click at [1085, 538] on div "UBEC MODEL SMART SCHOOL, IJAN-EKITI, EKITI STATE. Motto: Smart Education, Brigh…" at bounding box center [543, 535] width 1086 height 633
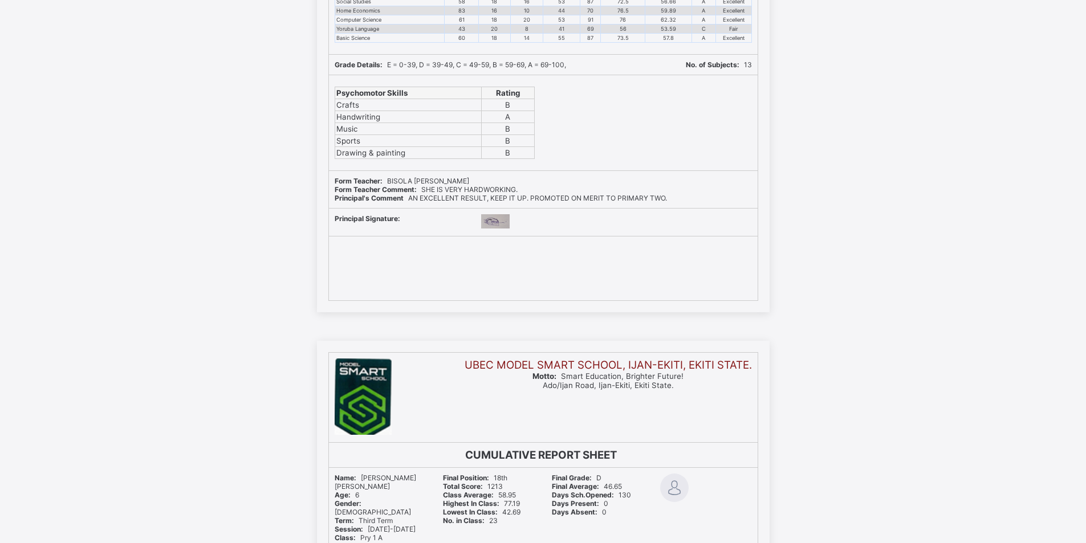
scroll to position [4370, 0]
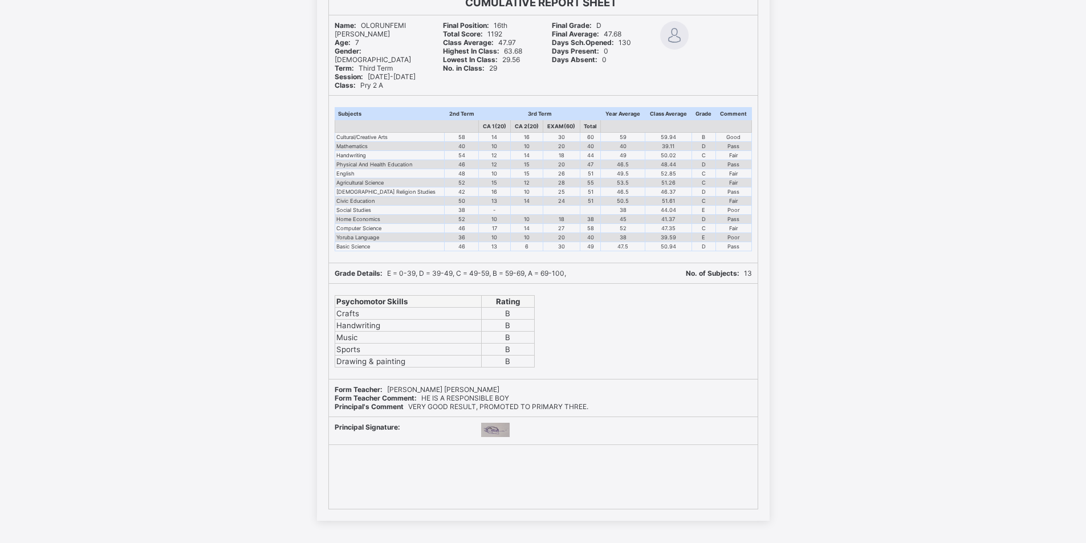
scroll to position [18708, 0]
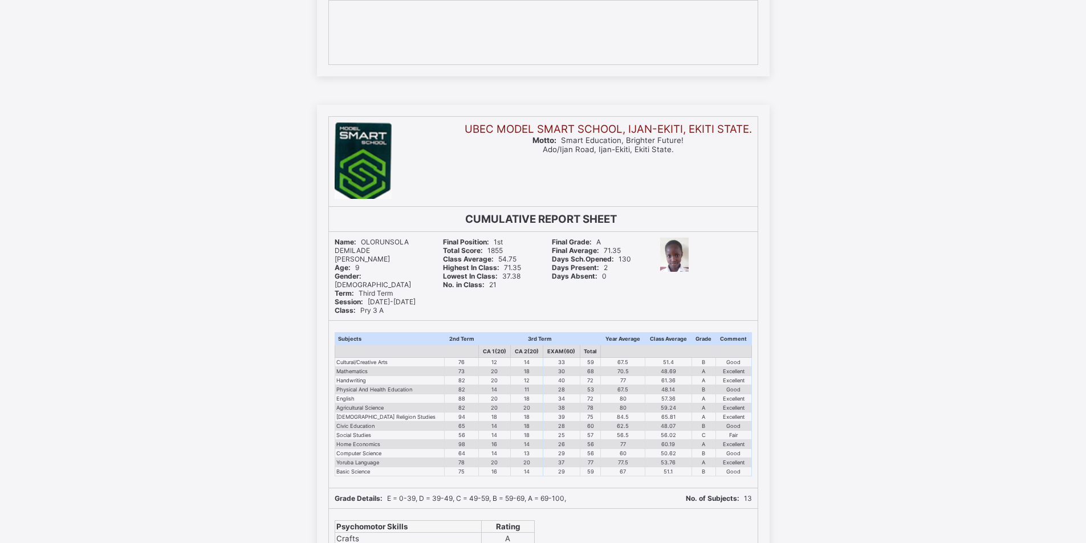
scroll to position [4720, 0]
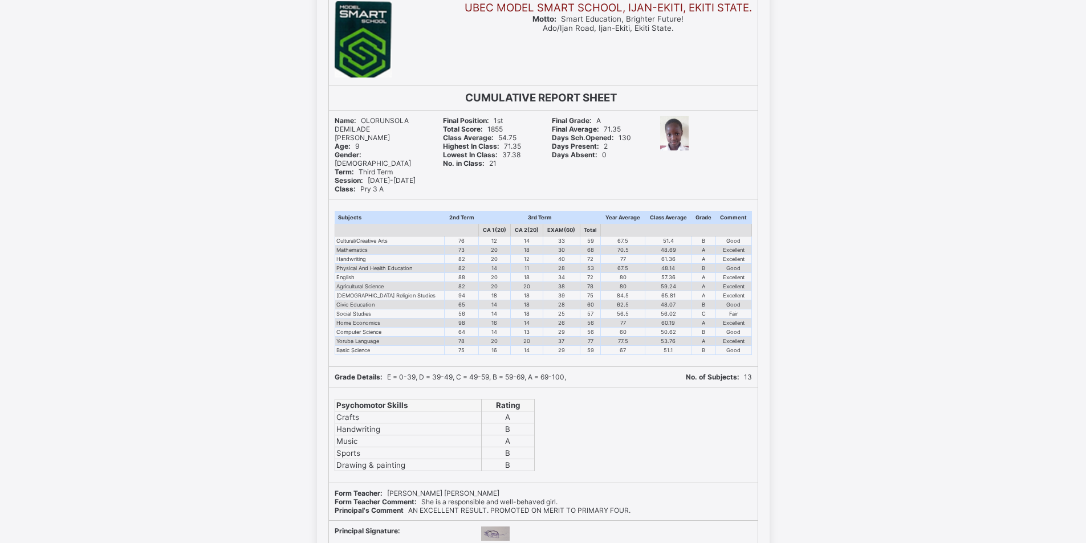
click at [1085, 539] on div "UBEC MODEL SMART SCHOOL, IJAN-EKITI, EKITI STATE. Motto: Smart Education, Brigh…" at bounding box center [543, 299] width 1086 height 633
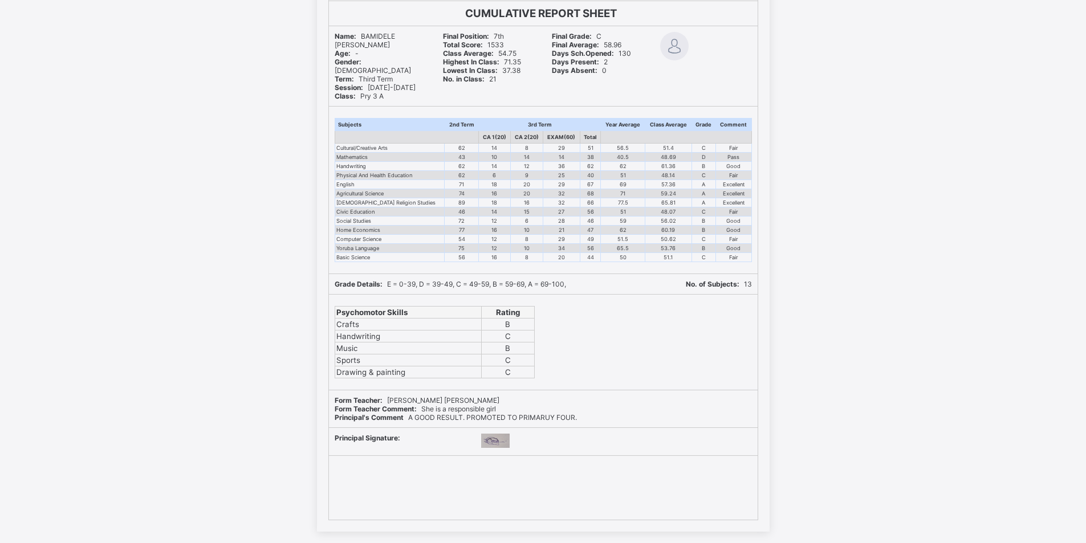
scroll to position [13418, 0]
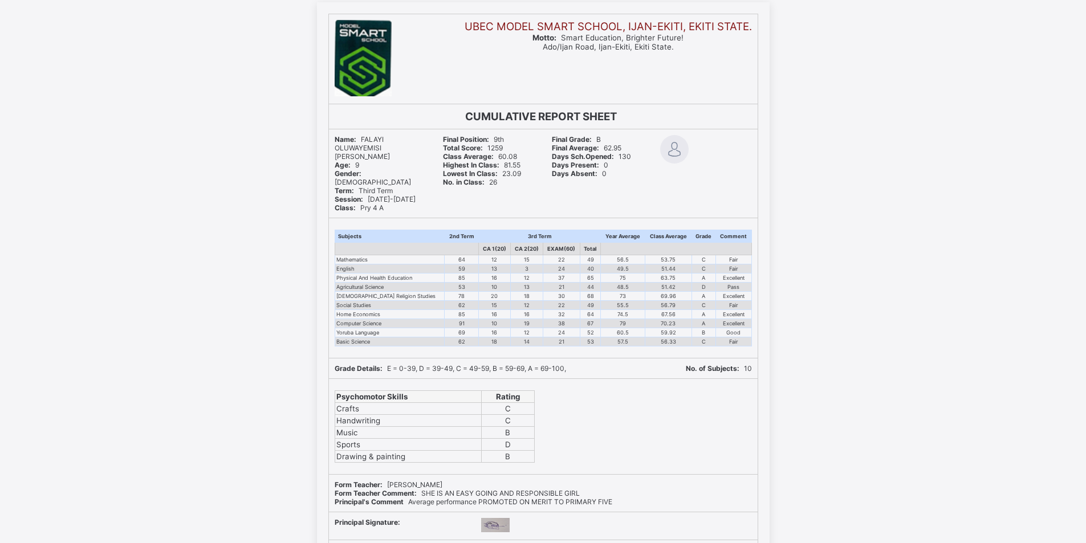
scroll to position [16619, 0]
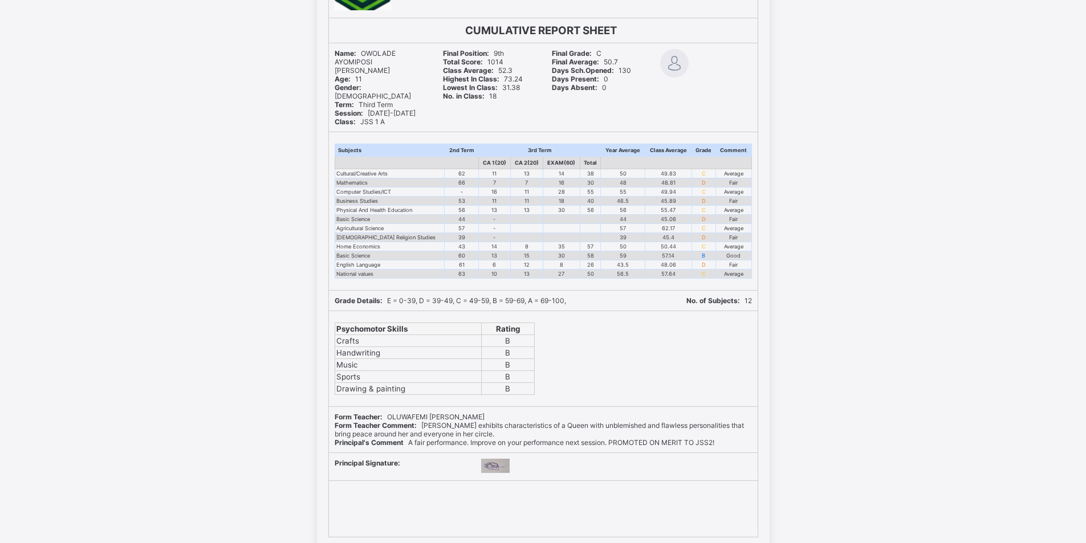
scroll to position [11434, 0]
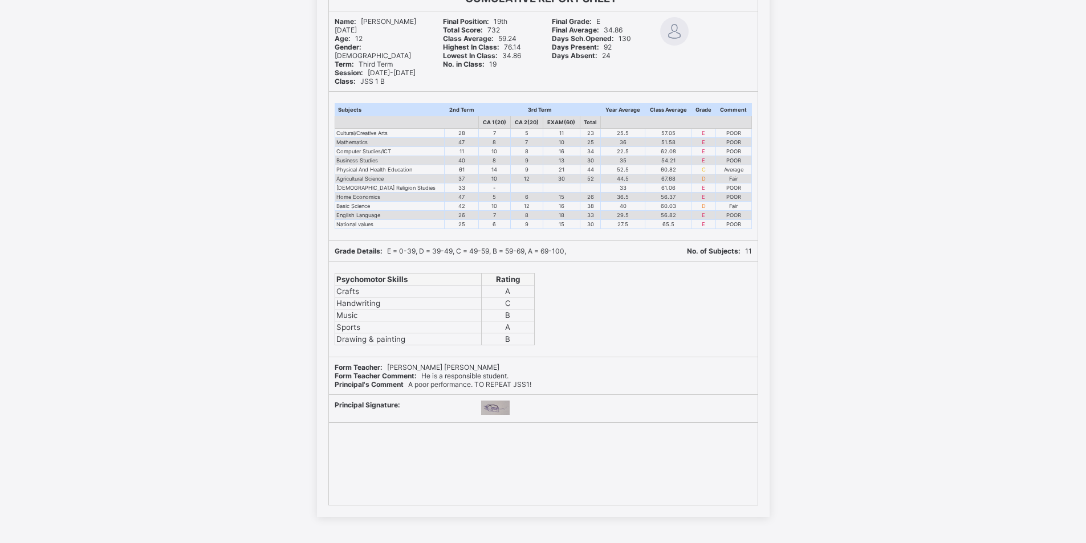
scroll to position [12095, 0]
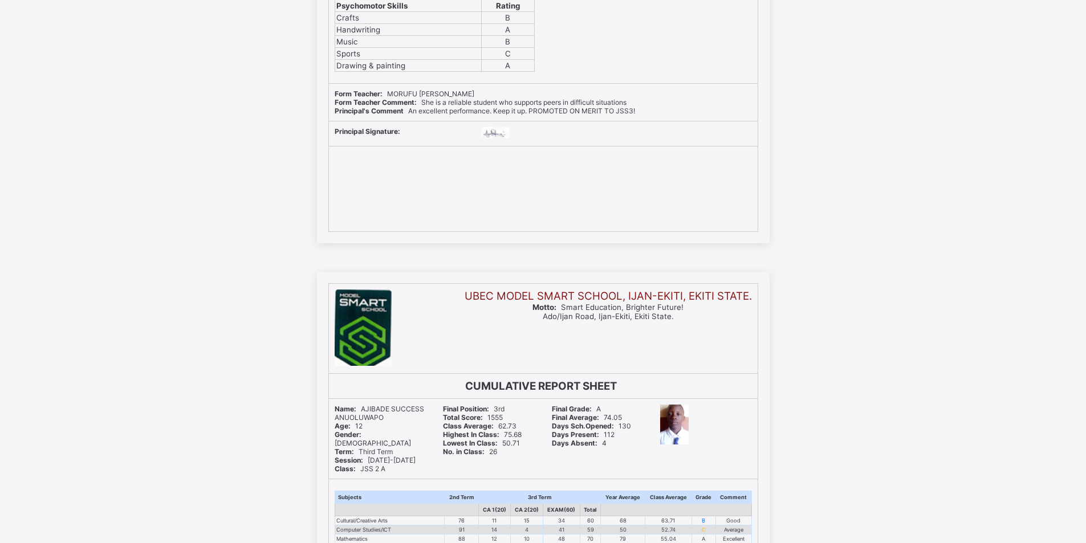
scroll to position [15764, 0]
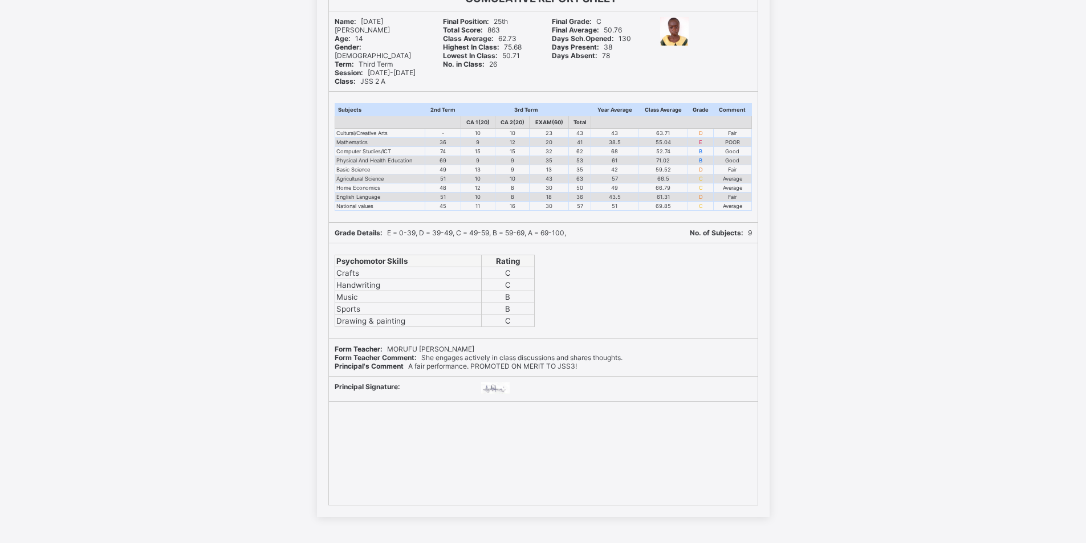
scroll to position [16724, 0]
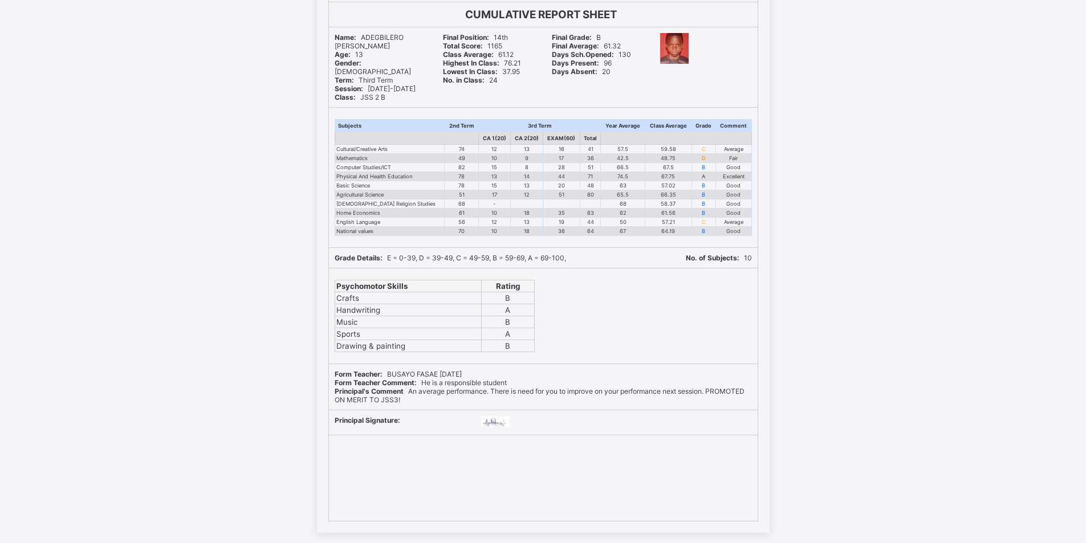
scroll to position [15401, 0]
